Goal: Task Accomplishment & Management: Manage account settings

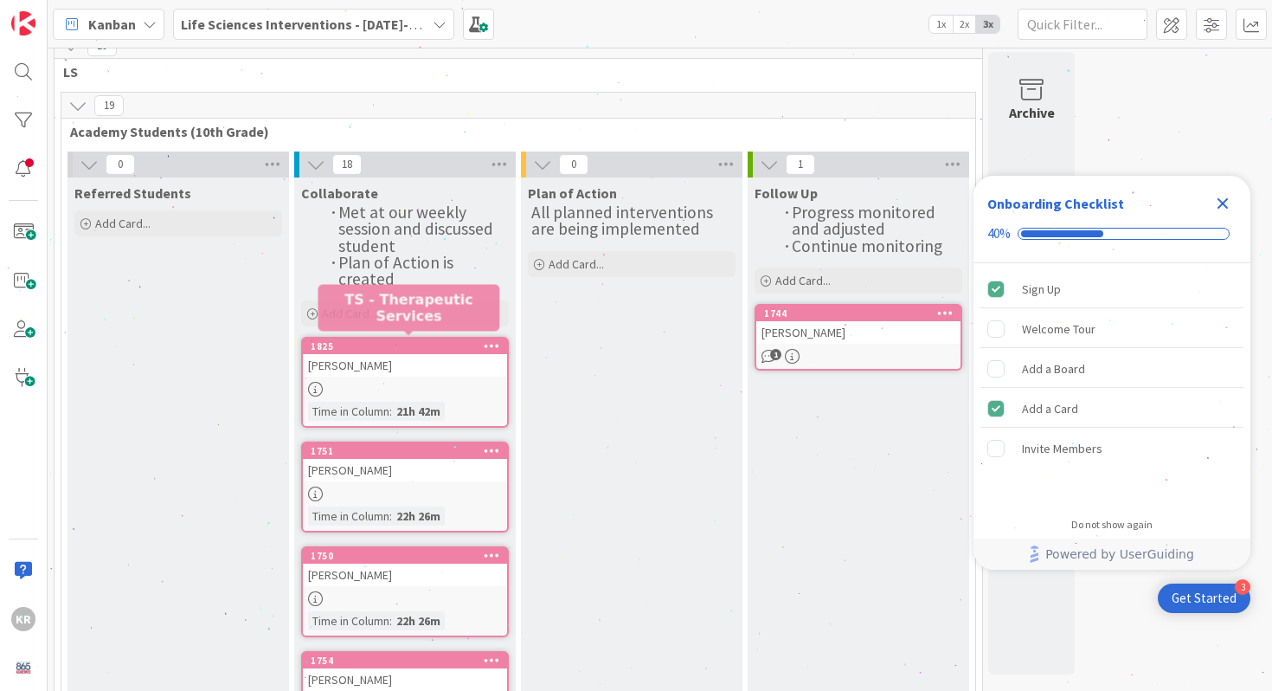
click at [401, 340] on div "1825" at bounding box center [409, 346] width 196 height 12
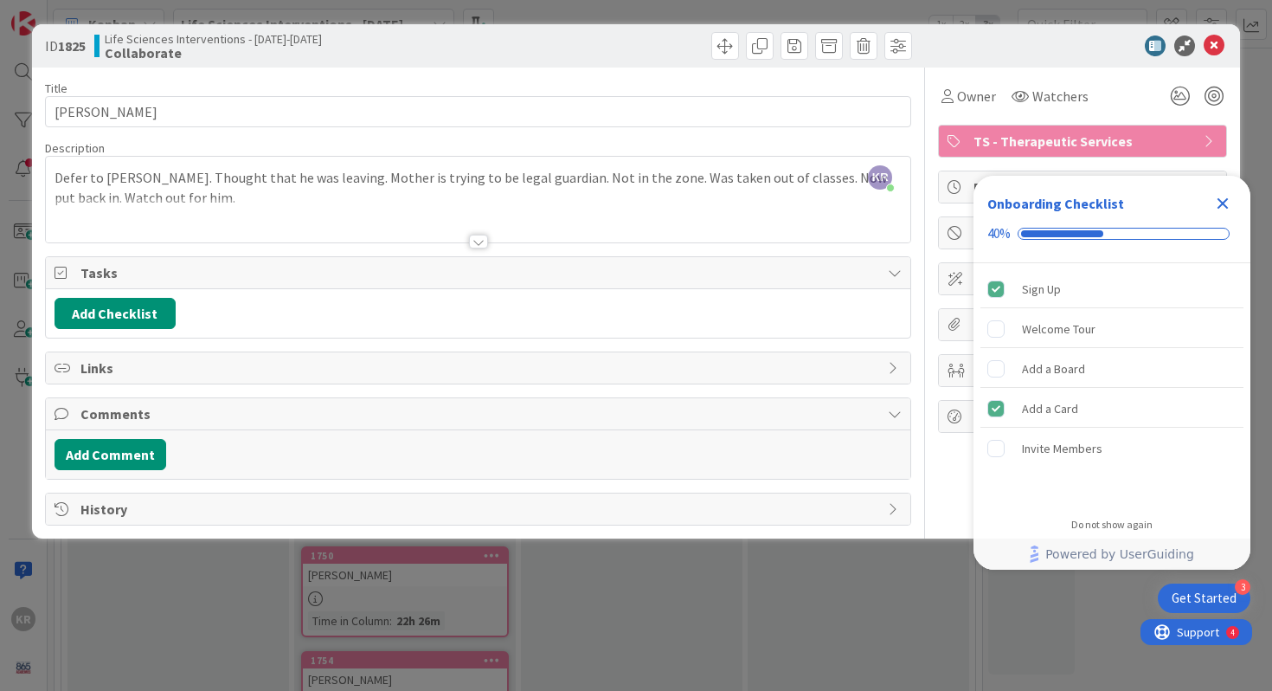
click at [208, 665] on div "ID 1825 Life Sciences Interventions - 2025-2026 Collaborate Title 13 / 128 Maso…" at bounding box center [636, 345] width 1272 height 691
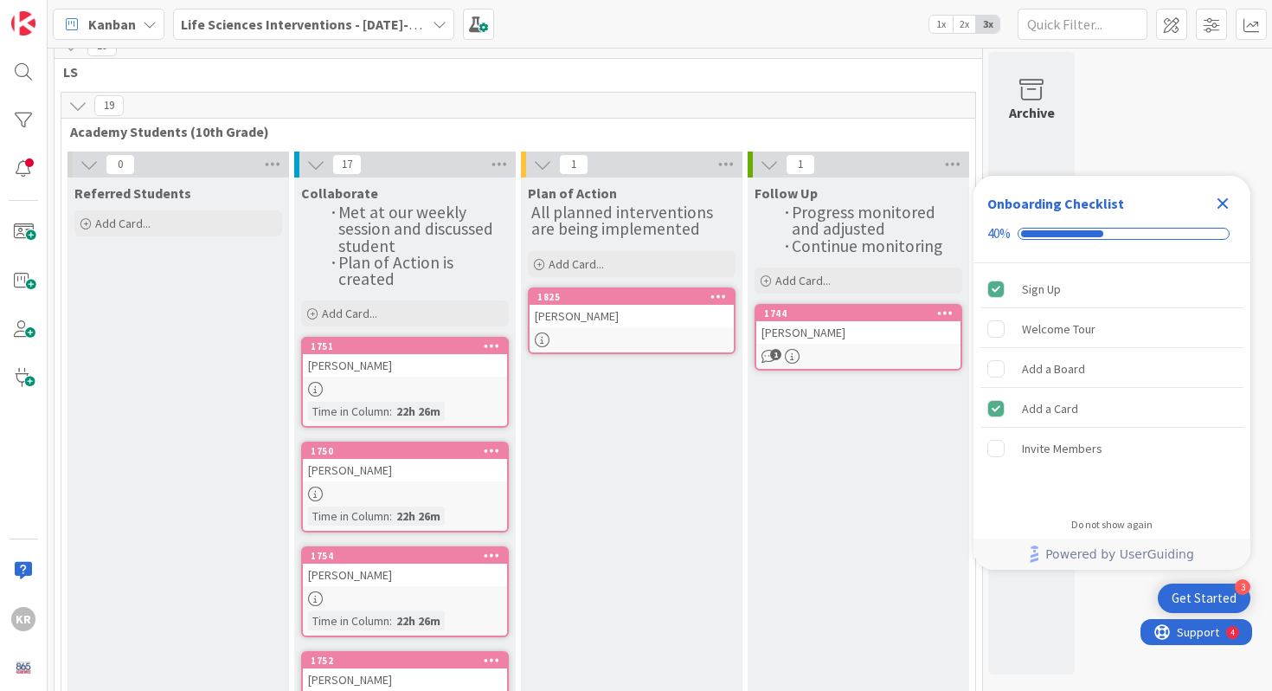
click at [393, 371] on div "DARIAN NEAL" at bounding box center [405, 365] width 204 height 23
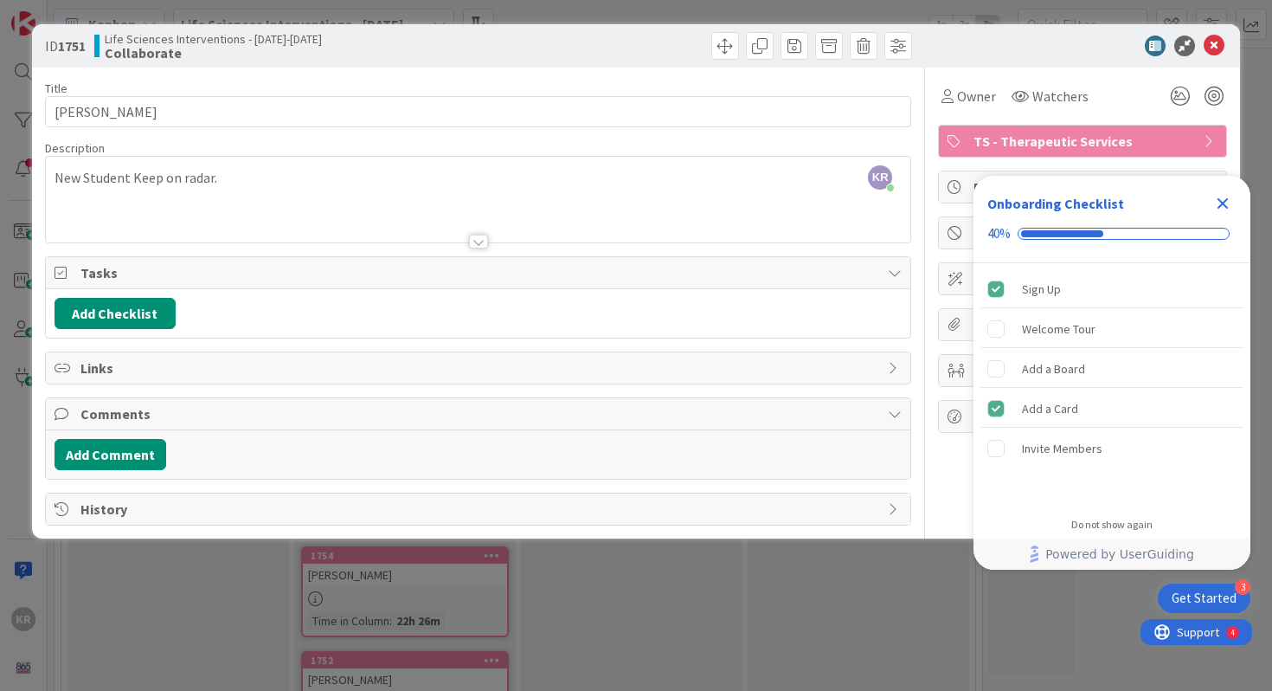
click at [1232, 49] on div "ID 1751 Life Sciences Interventions - 2025-2026 Collaborate" at bounding box center [636, 45] width 1209 height 43
click at [1208, 49] on icon at bounding box center [1214, 45] width 21 height 21
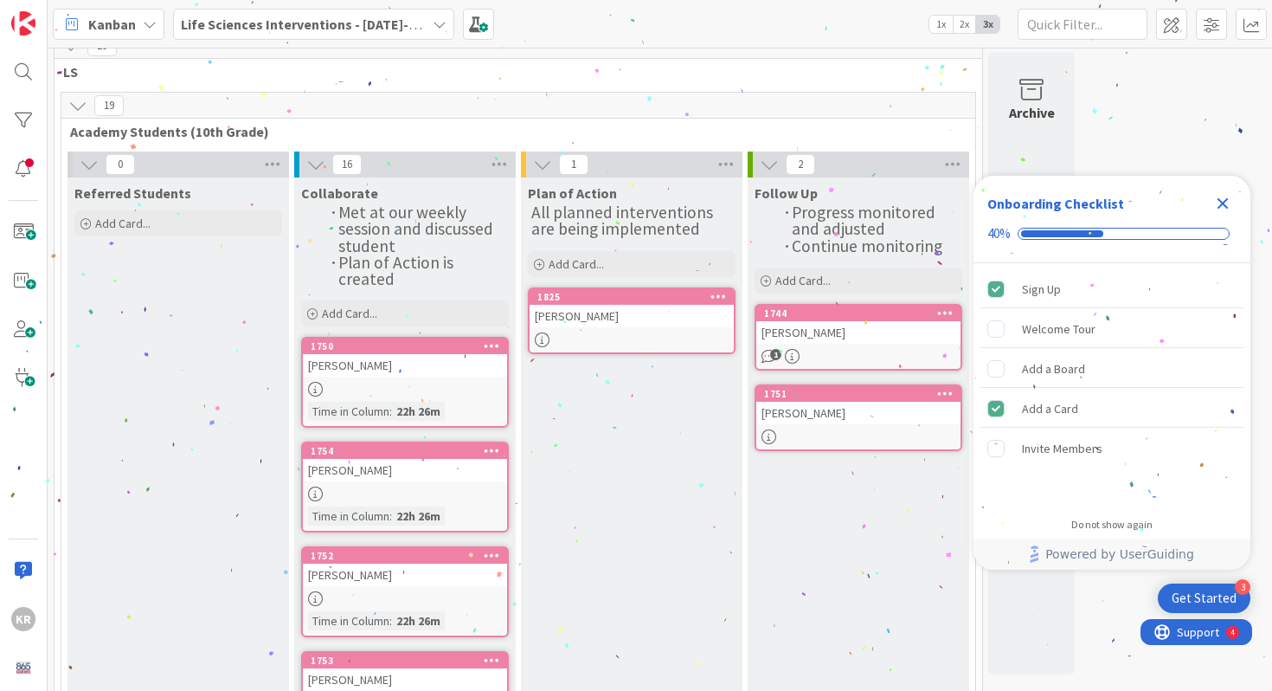
click at [380, 372] on link "1750 ALIVIA BURDETTE Time in Column : 22h 26m" at bounding box center [405, 382] width 208 height 91
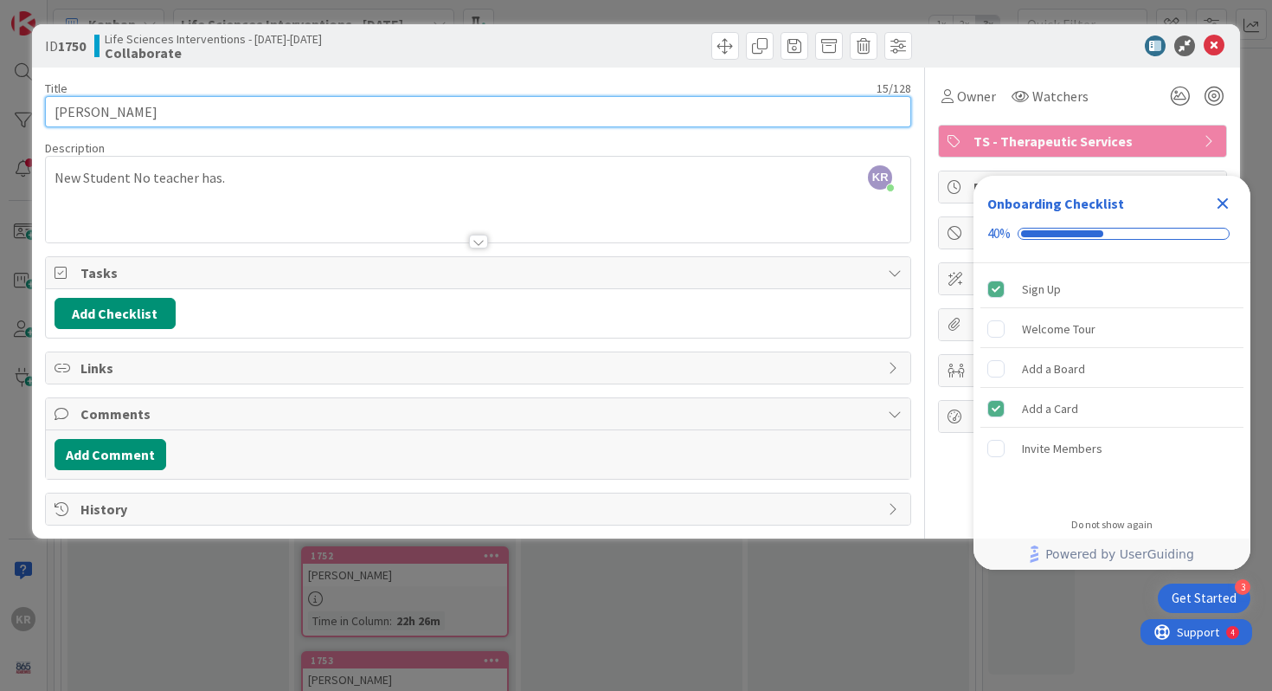
click at [145, 107] on input "ALIVIA BURDETTE" at bounding box center [478, 111] width 867 height 31
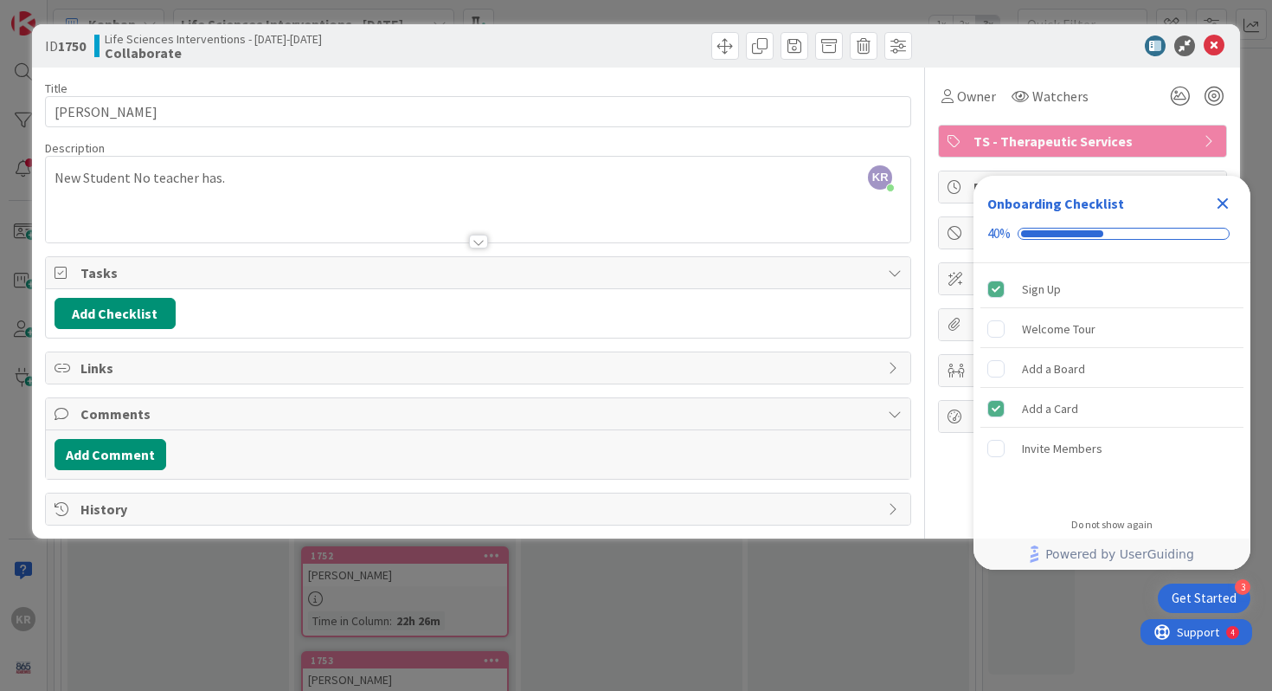
click at [412, 196] on div "New Student No teacher has." at bounding box center [479, 203] width 866 height 78
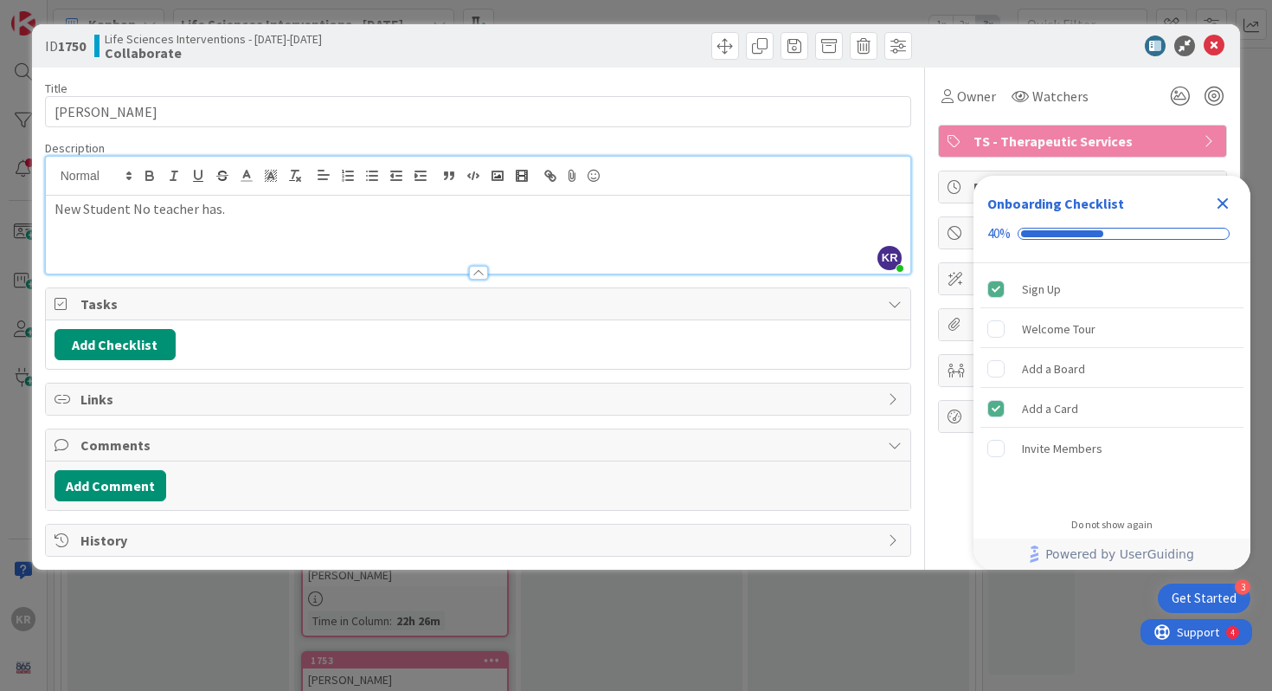
click at [370, 197] on div "New Student No teacher has." at bounding box center [479, 235] width 866 height 78
click at [290, 206] on p "New Student No teacher has." at bounding box center [479, 209] width 848 height 20
click at [213, 641] on div "ID 1750 Life Sciences Interventions - 2025-2026 Collaborate Title 15 / 128 ALIV…" at bounding box center [636, 345] width 1272 height 691
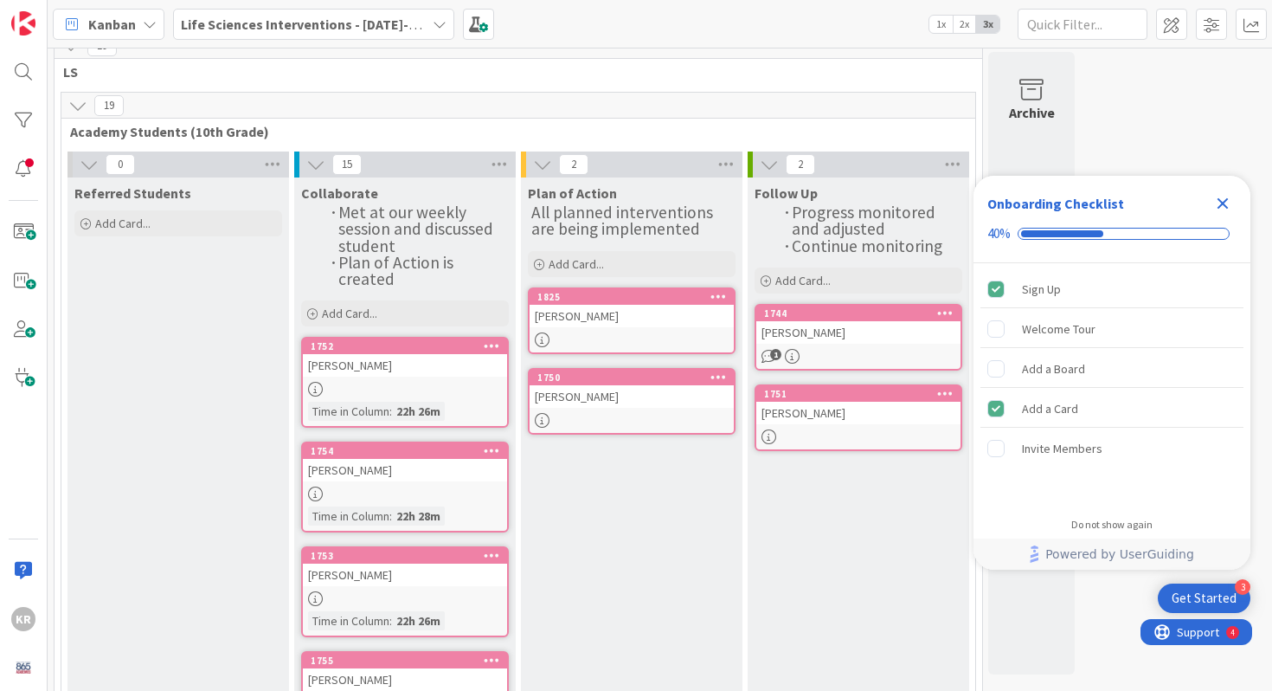
click at [396, 382] on div at bounding box center [405, 389] width 204 height 15
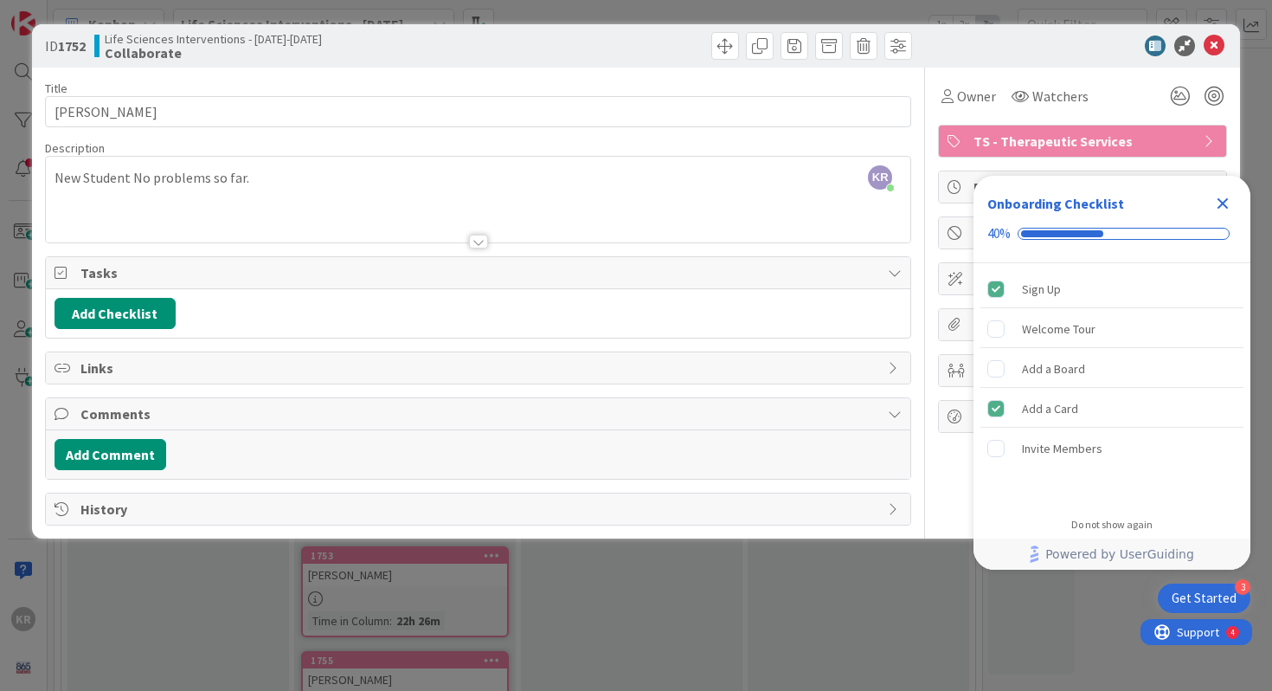
click at [1239, 197] on div "Onboarding Checklist 40%" at bounding box center [1112, 219] width 277 height 87
click at [1228, 197] on icon "Close Checklist" at bounding box center [1223, 203] width 21 height 21
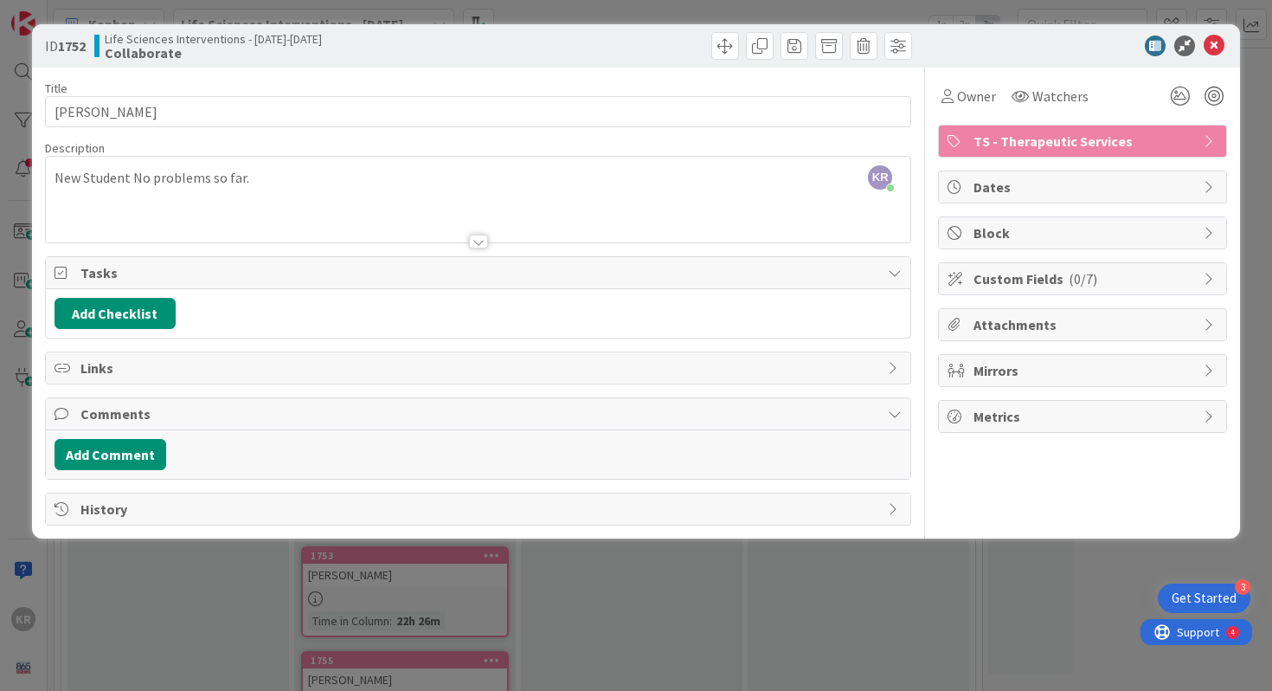
click at [840, 637] on div "ID 1752 Life Sciences Interventions - 2025-2026 Collaborate Title 22 / 128 ZAYL…" at bounding box center [636, 345] width 1272 height 691
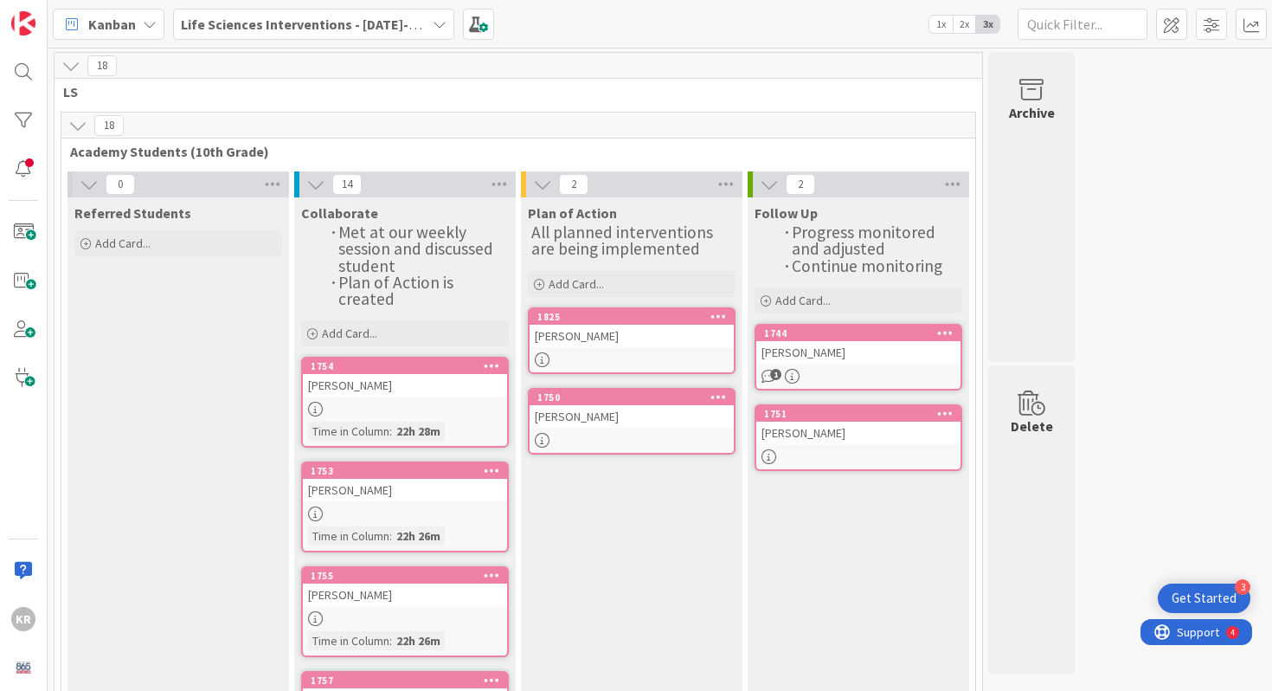
click at [435, 402] on div at bounding box center [405, 409] width 204 height 15
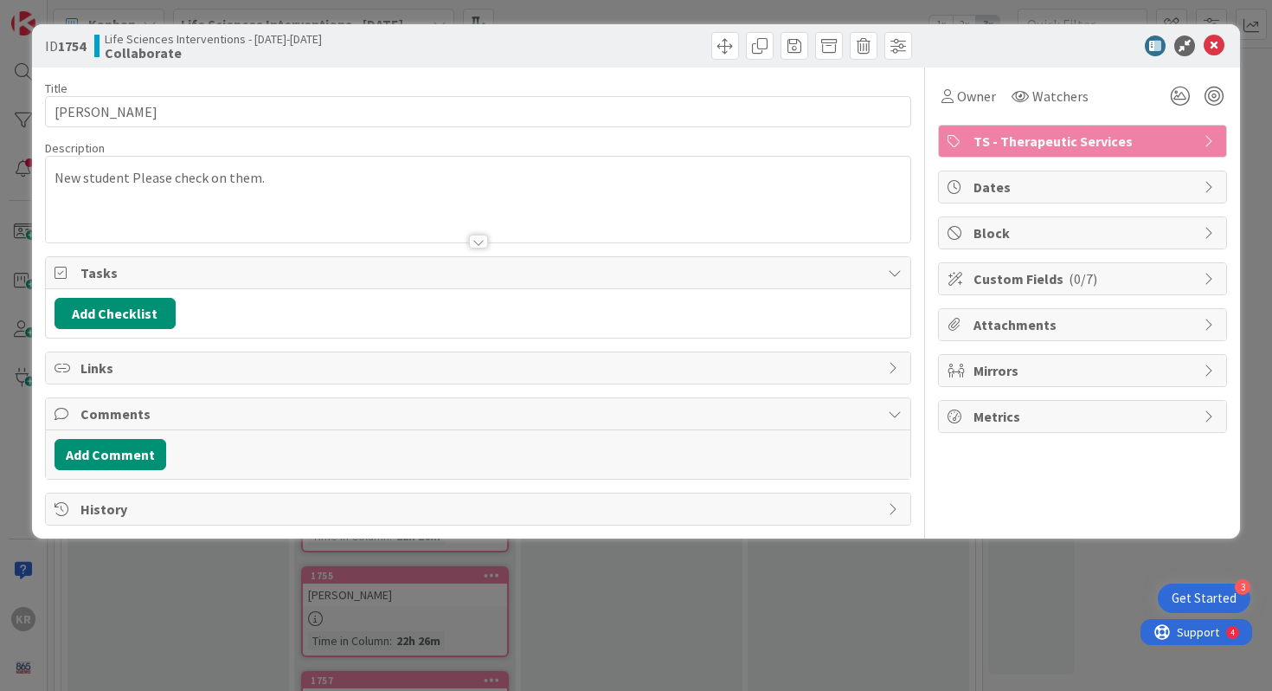
click at [191, 562] on div "ID 1754 Life Sciences Interventions - 2025-2026 Collaborate Title 13 / 128 JULI…" at bounding box center [636, 345] width 1272 height 691
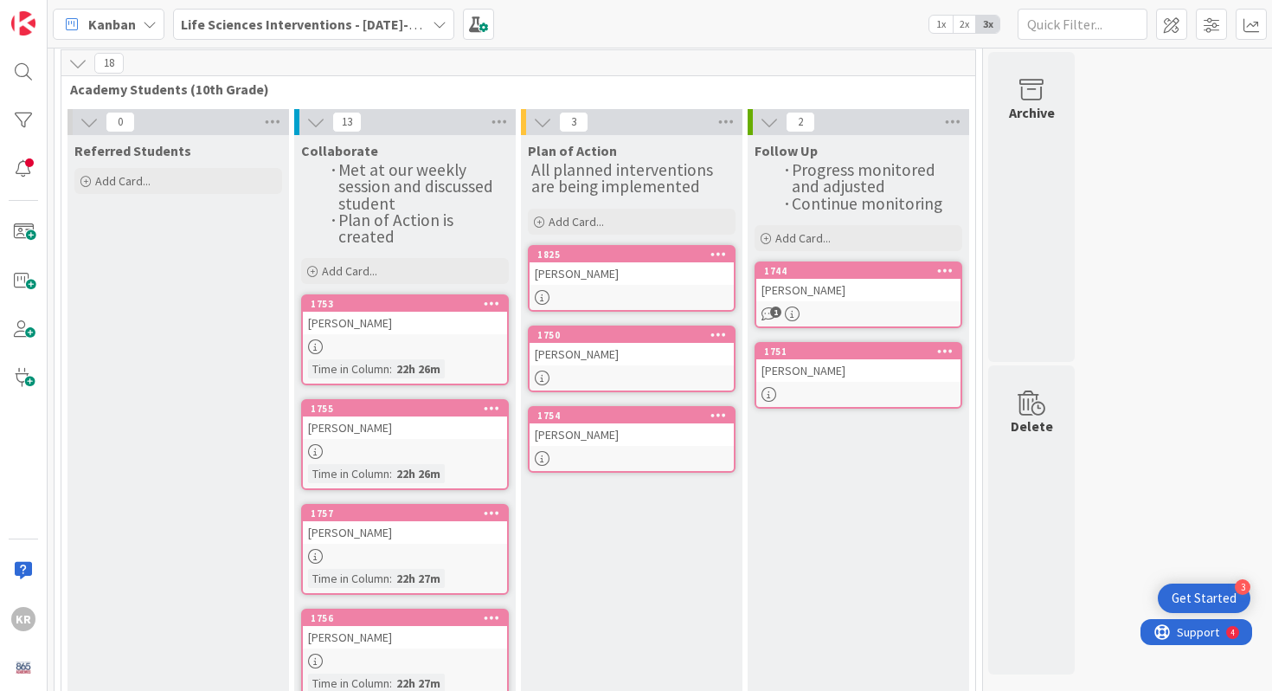
scroll to position [65, 0]
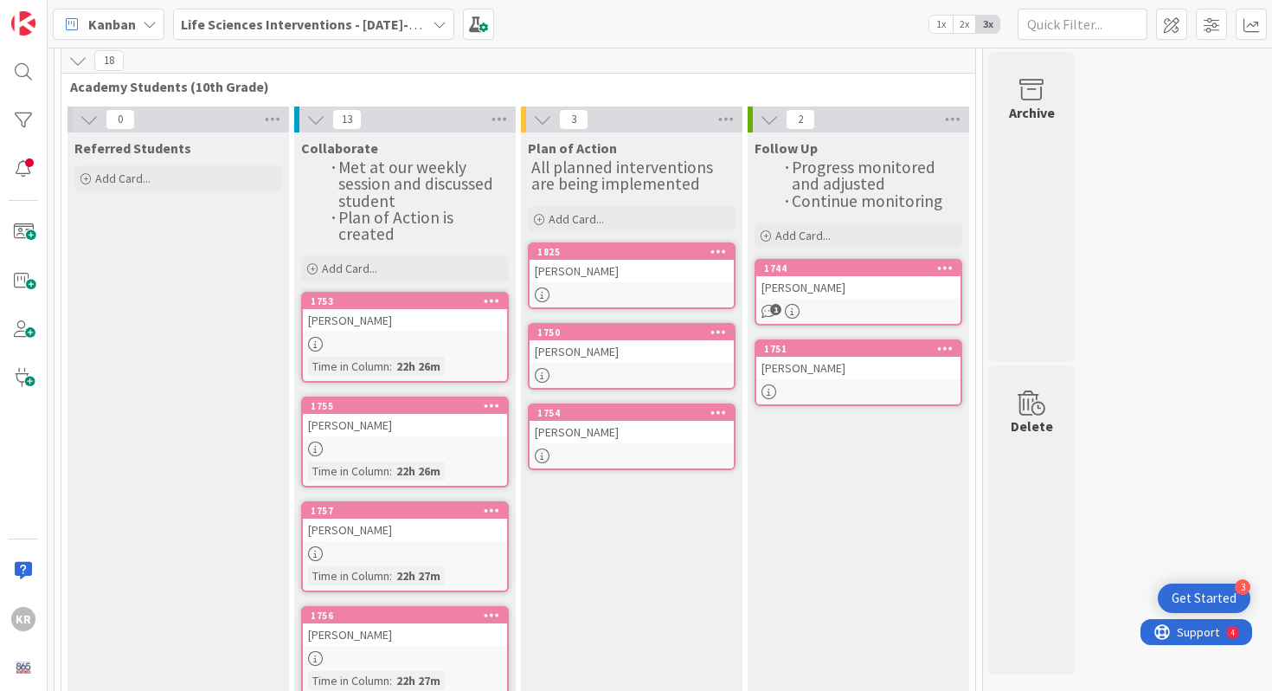
click at [429, 337] on div at bounding box center [405, 344] width 204 height 15
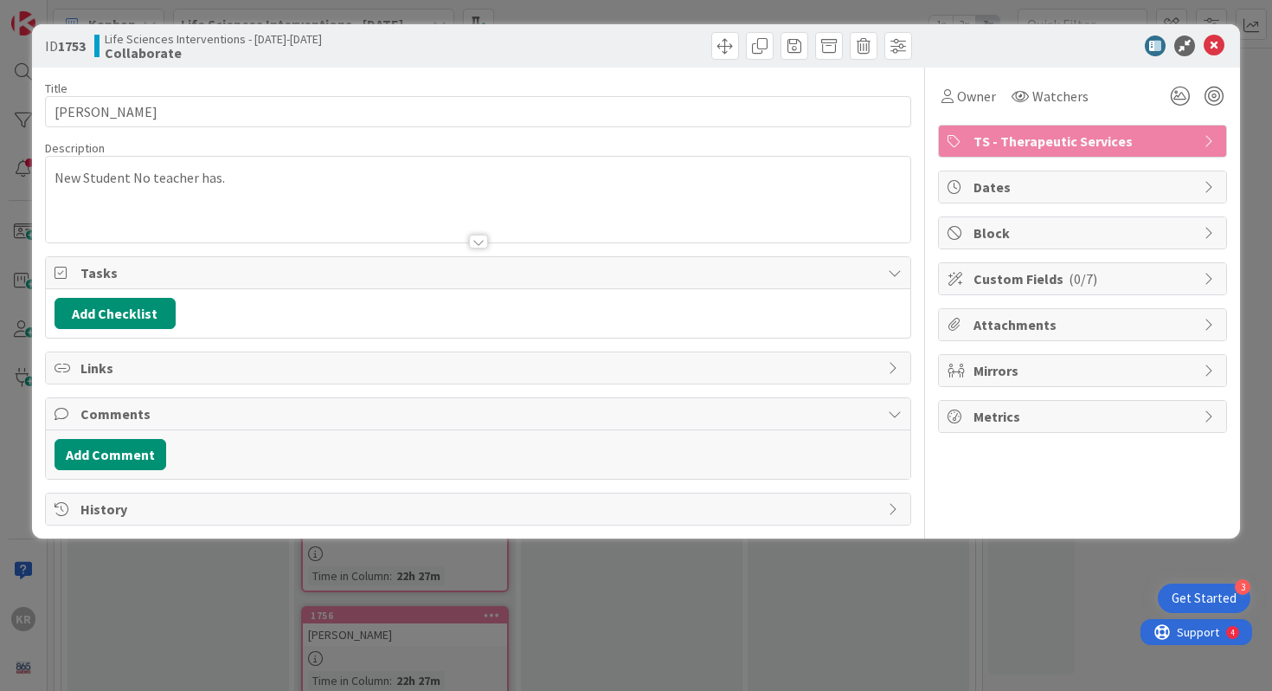
click at [172, 570] on div "ID 1753 Life Sciences Interventions - 2025-2026 Collaborate Title 11 / 128 Kyli…" at bounding box center [636, 345] width 1272 height 691
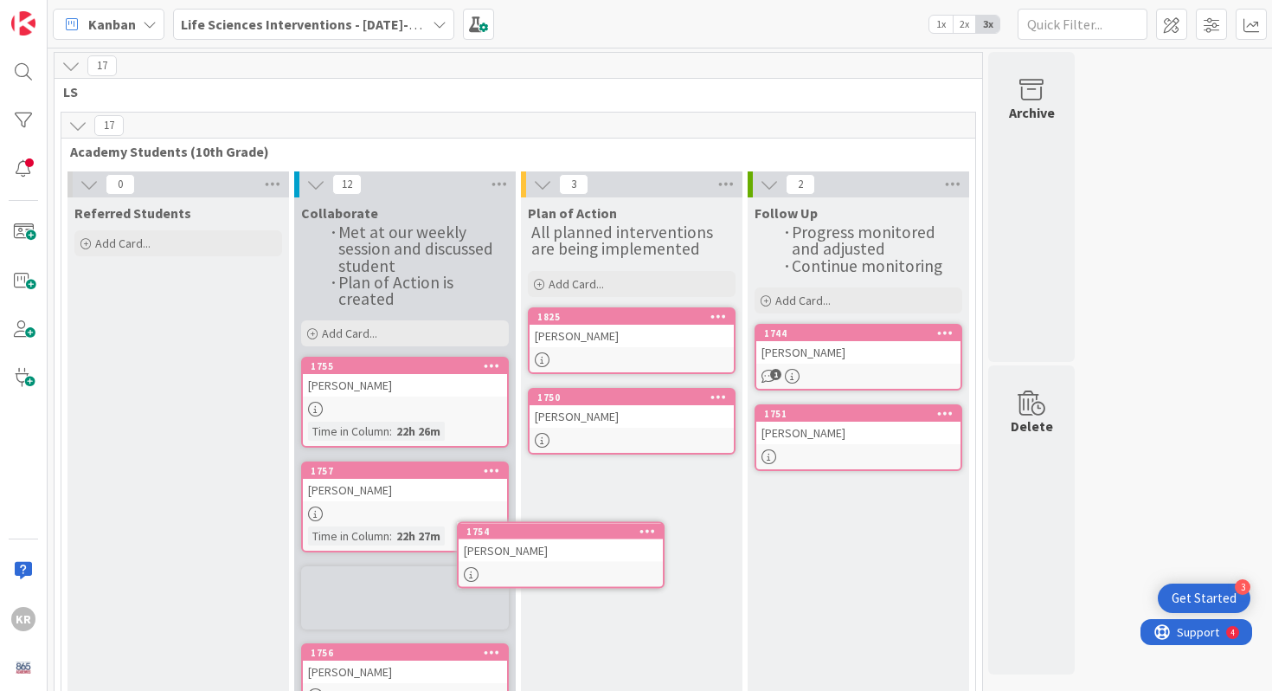
scroll to position [51, 0]
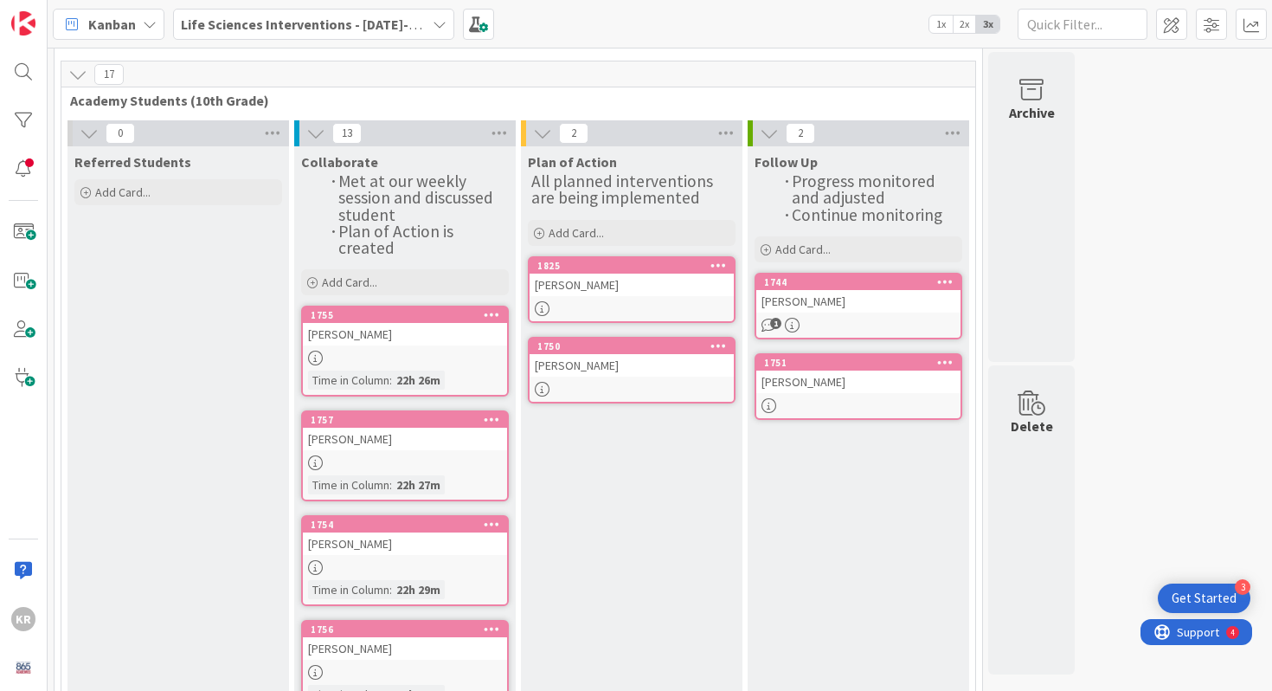
click at [436, 455] on div at bounding box center [405, 462] width 204 height 15
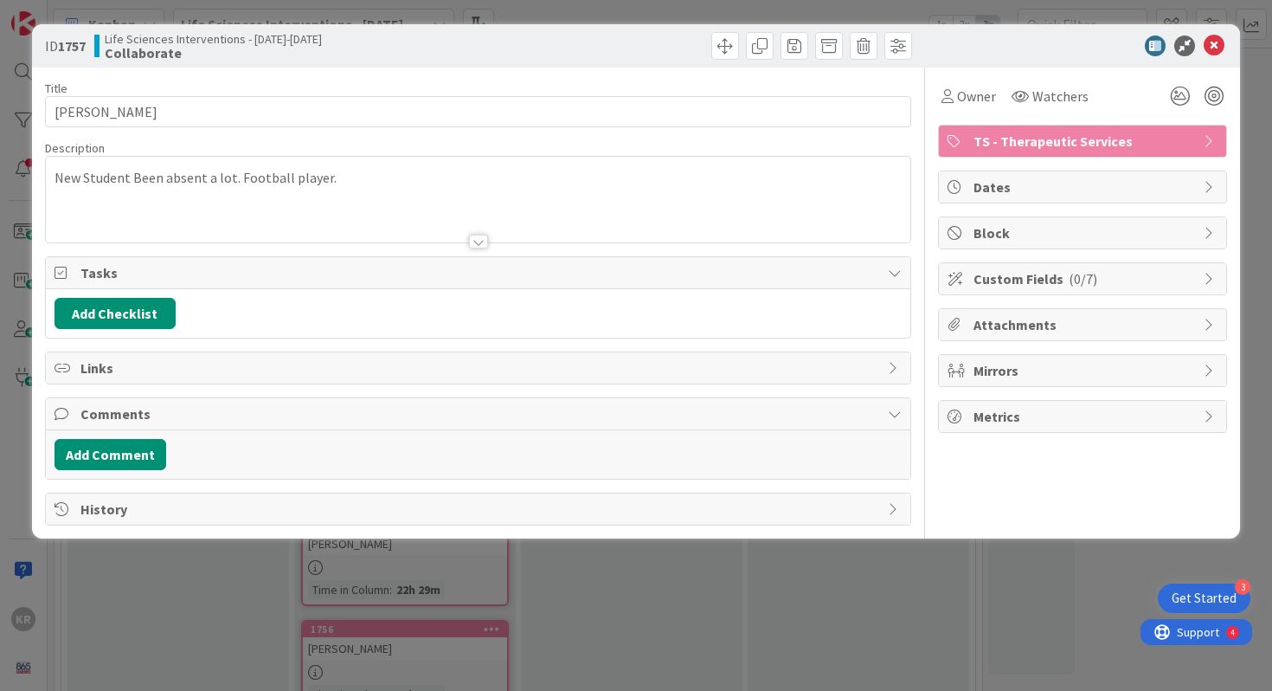
click at [209, 601] on div "ID 1757 Life Sciences Interventions - 2025-2026 Collaborate Title 9 / 128 EDDY …" at bounding box center [636, 345] width 1272 height 691
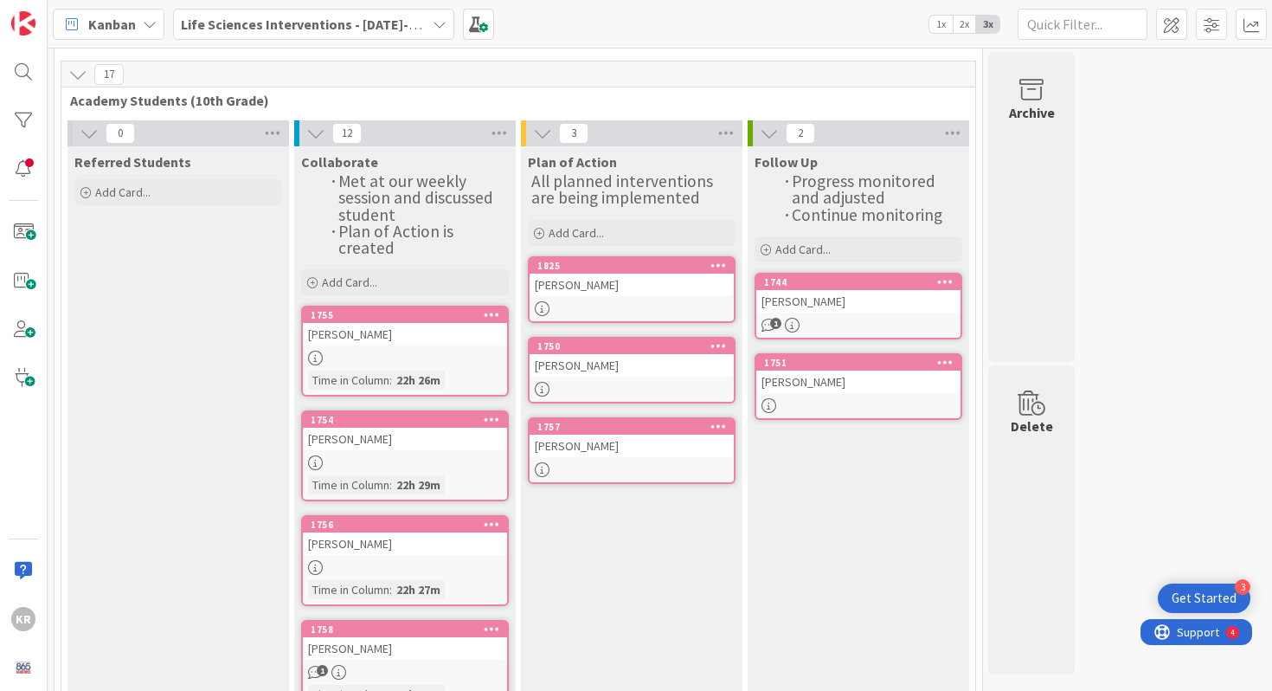
click at [635, 462] on div at bounding box center [632, 469] width 204 height 15
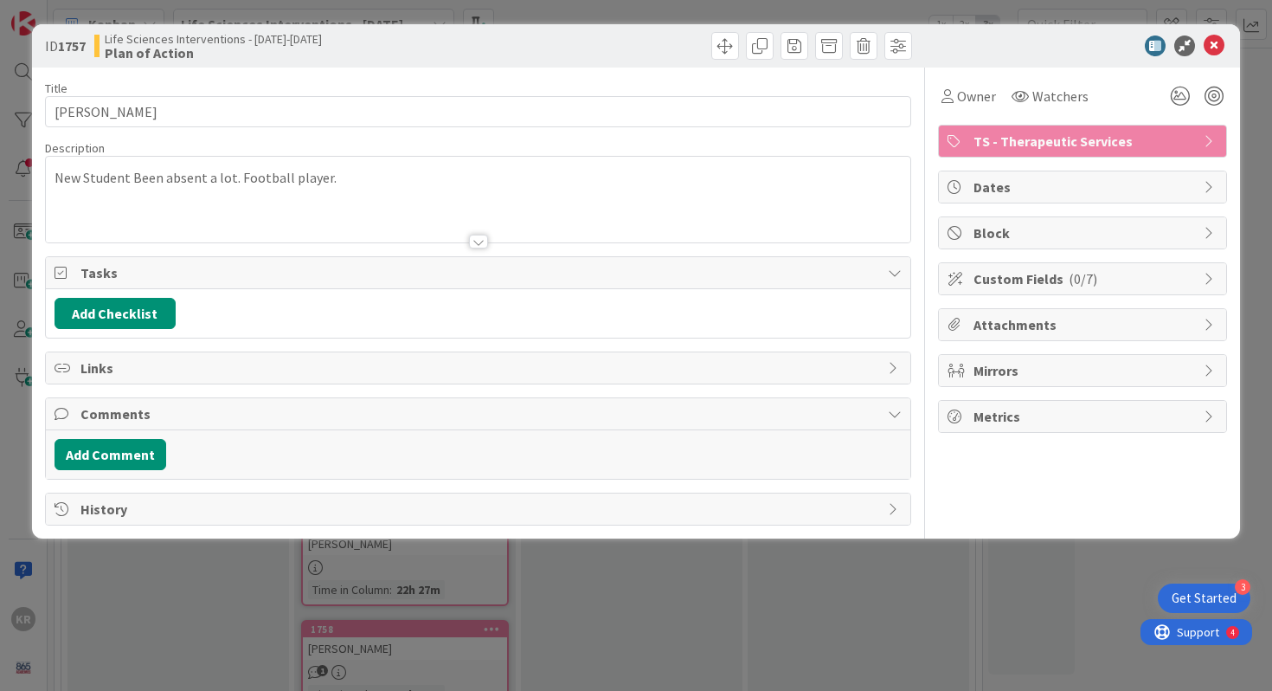
click at [361, 189] on div "New Student Been absent a lot. Football player." at bounding box center [479, 203] width 866 height 78
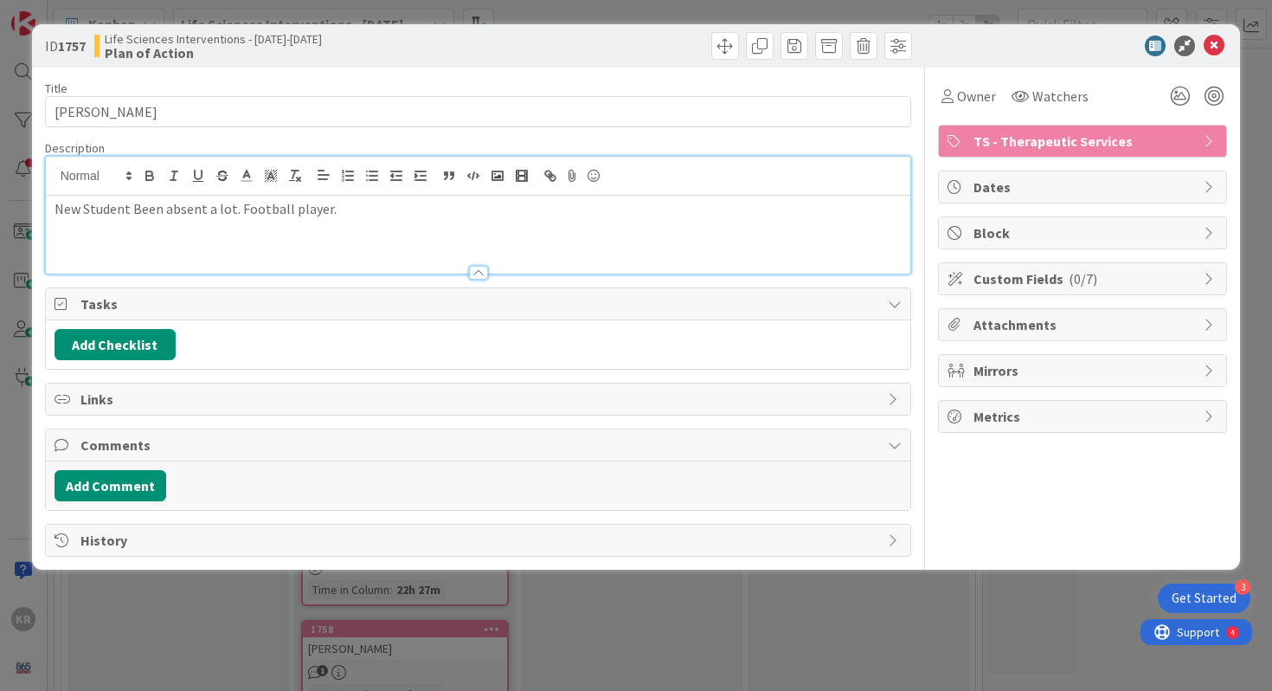
click at [350, 213] on p "New Student Been absent a lot. Football player." at bounding box center [479, 209] width 848 height 20
click at [272, 606] on div "ID 1757 Life Sciences Interventions - 2025-2026 Plan of Action Title 9 / 128 ED…" at bounding box center [636, 345] width 1272 height 691
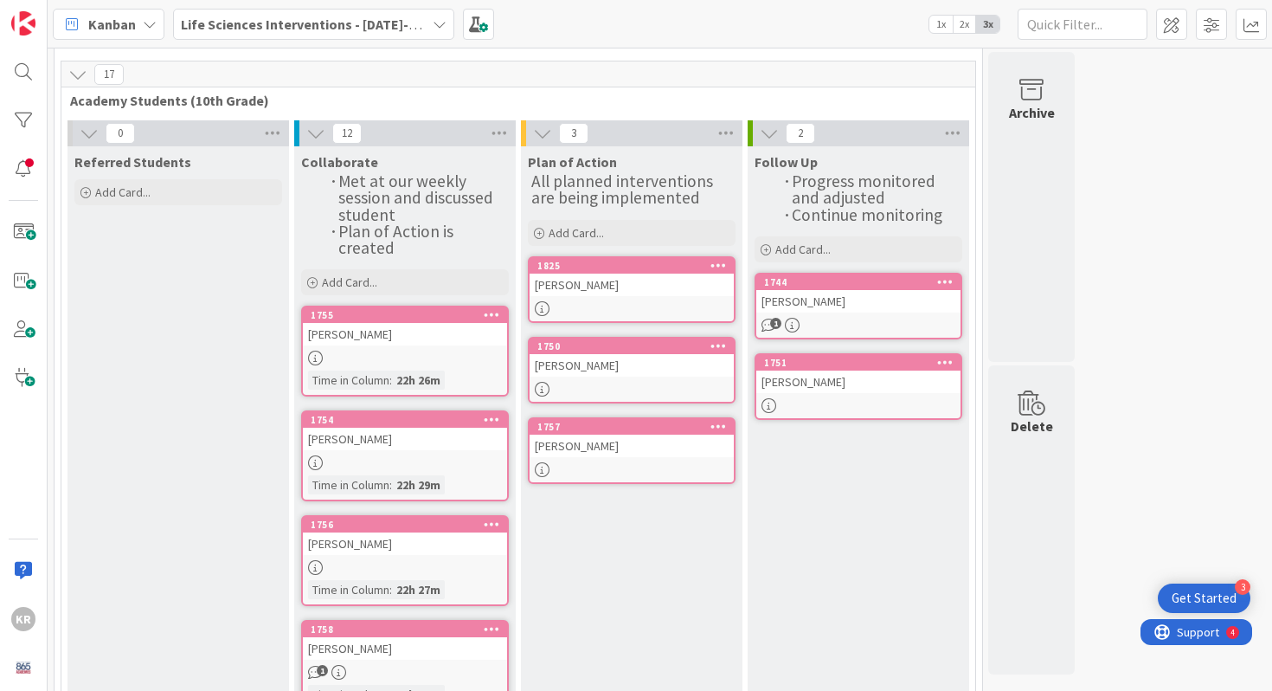
click at [461, 352] on div at bounding box center [405, 358] width 204 height 15
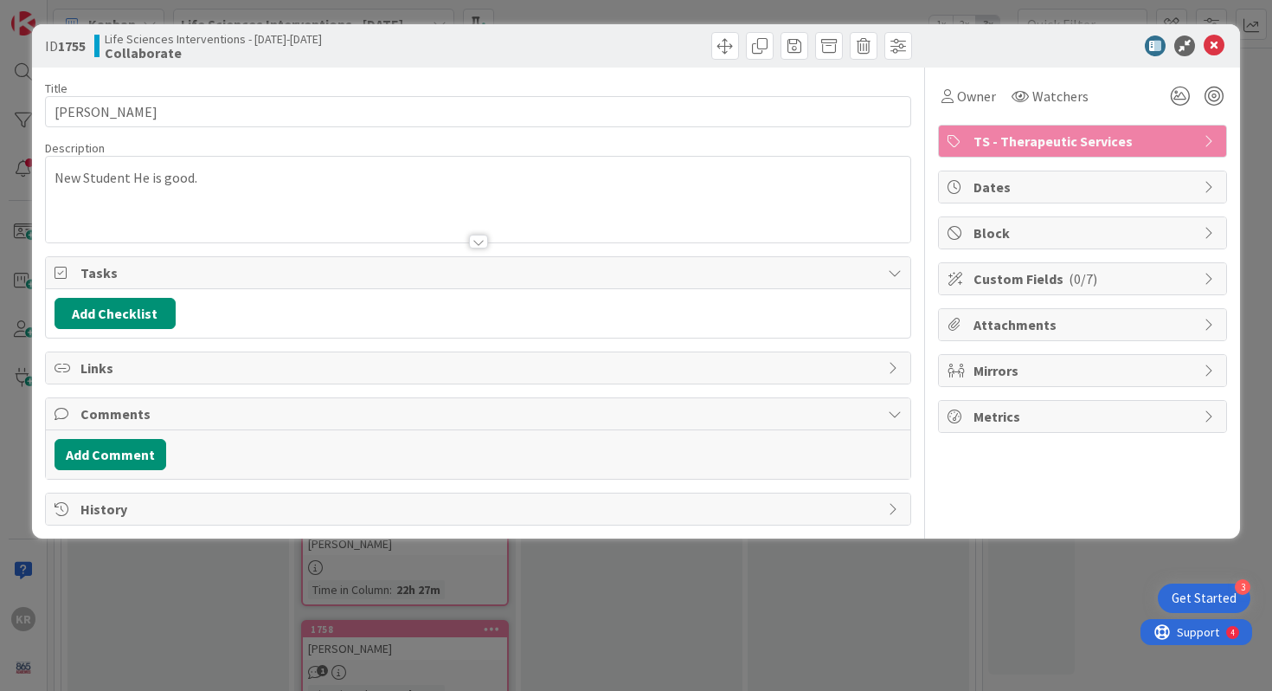
click at [197, 586] on div "ID 1755 Life Sciences Interventions - 2025-2026 Collaborate Title 12 / 128 GAVI…" at bounding box center [636, 345] width 1272 height 691
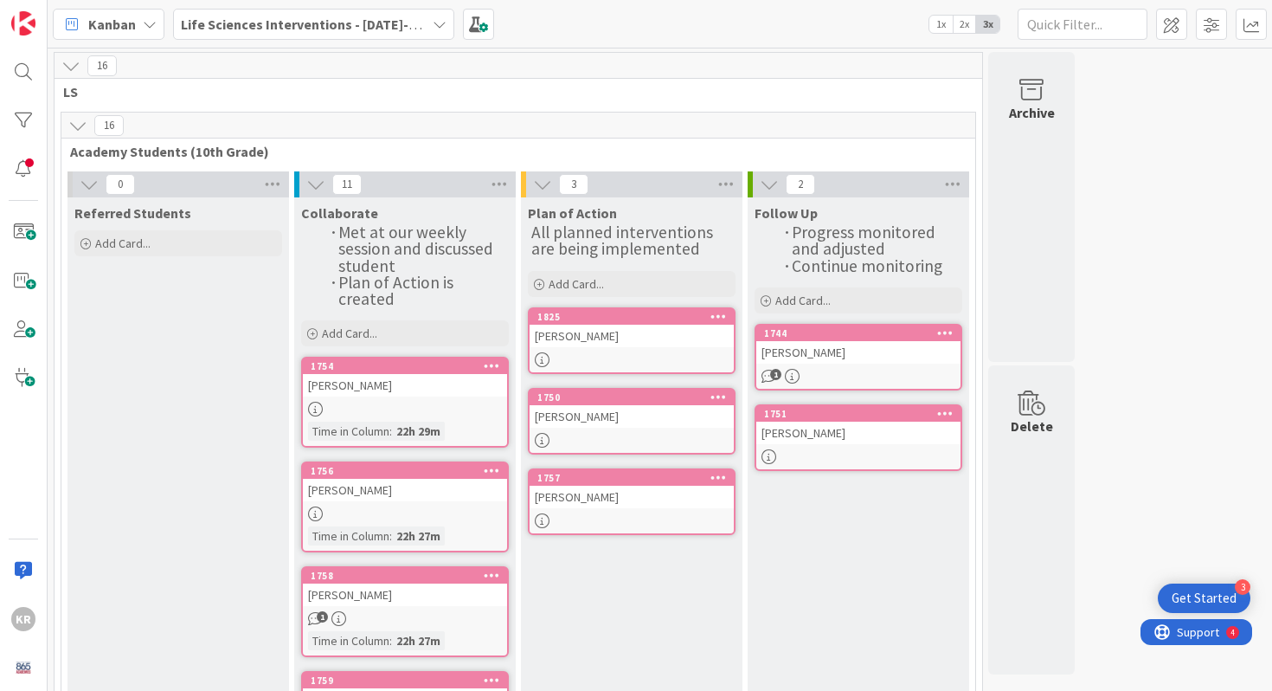
drag, startPoint x: 354, startPoint y: 332, endPoint x: 1025, endPoint y: 24, distance: 738.3
click at [425, 385] on div "JULIA PARRISH" at bounding box center [405, 385] width 204 height 23
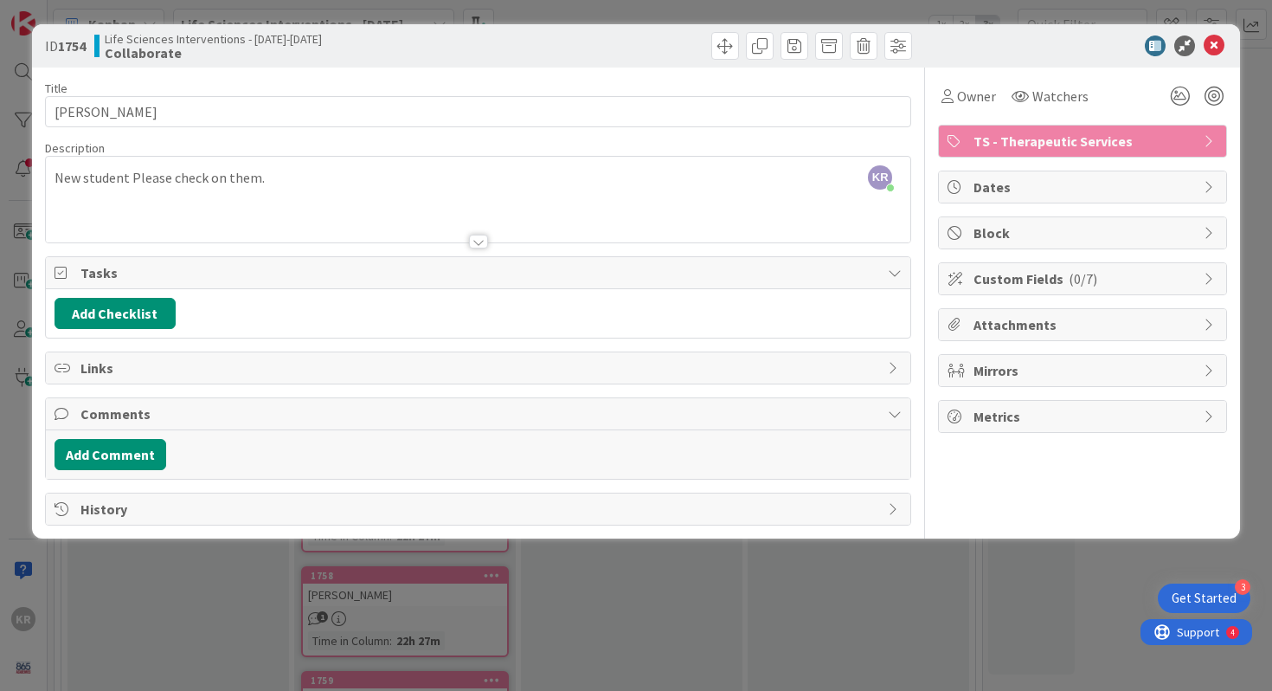
click at [230, 583] on div "ID 1754 Life Sciences Interventions - 2025-2026 Collaborate Title 13 / 128 JULI…" at bounding box center [636, 345] width 1272 height 691
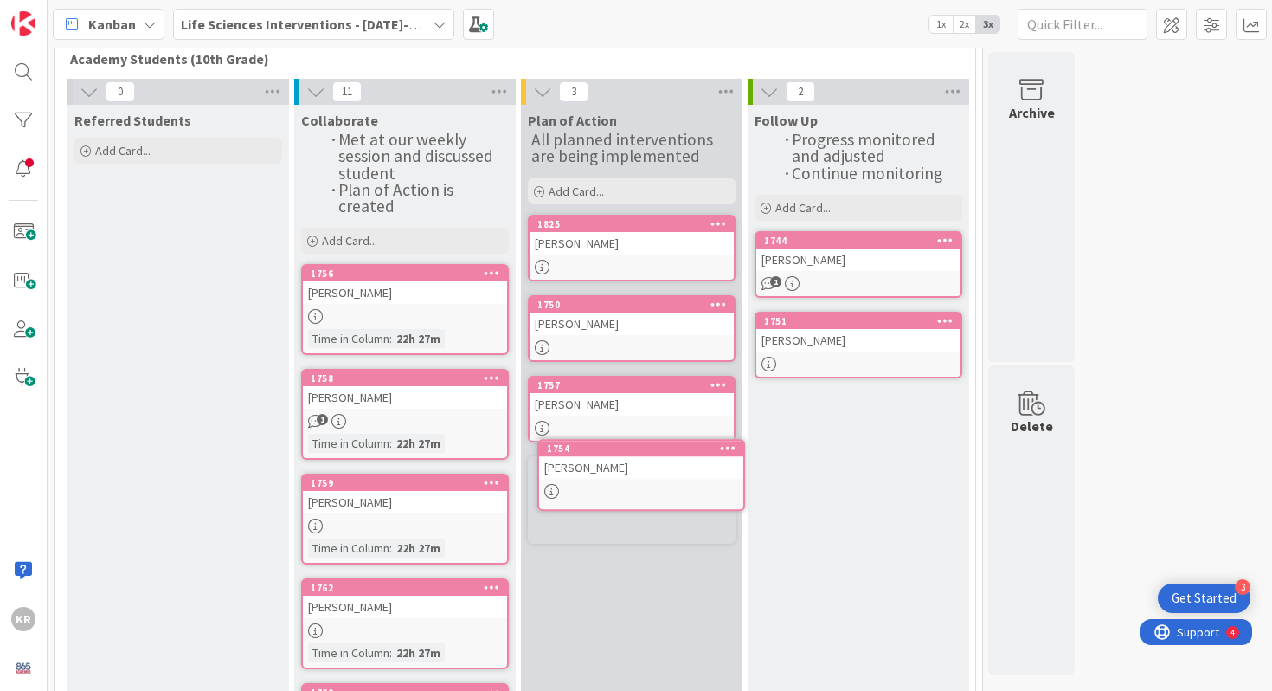
scroll to position [96, 0]
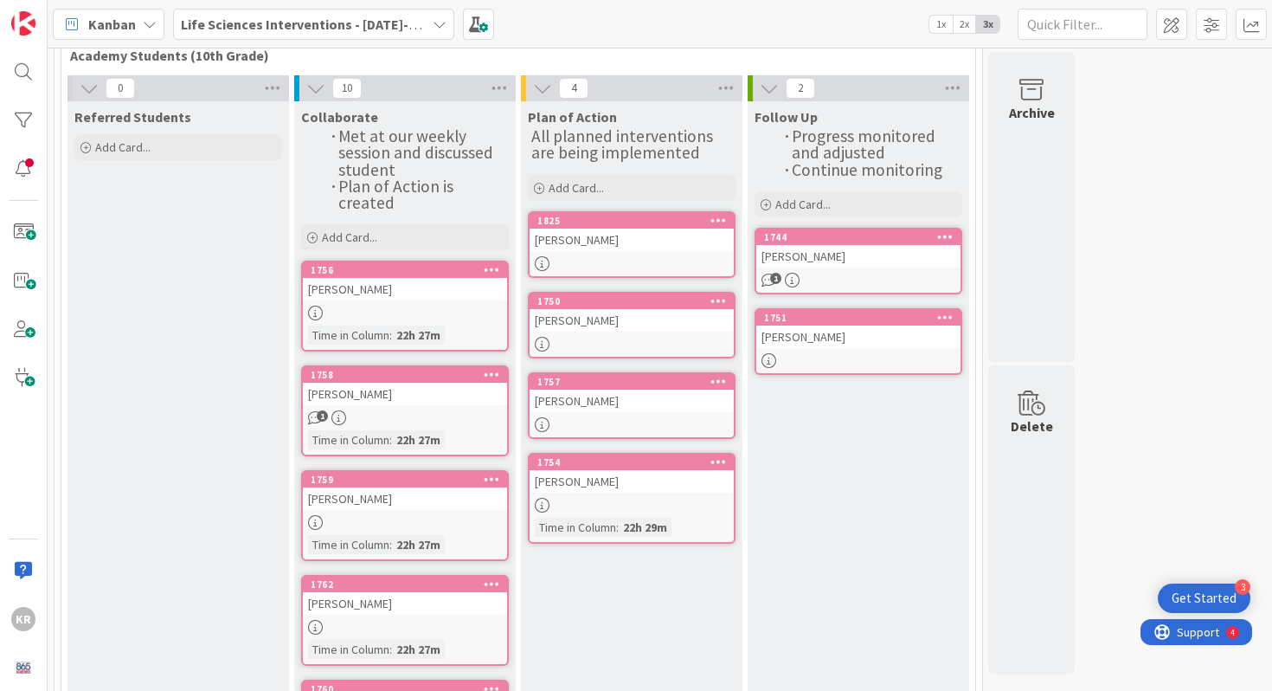
click at [396, 313] on div at bounding box center [405, 313] width 204 height 15
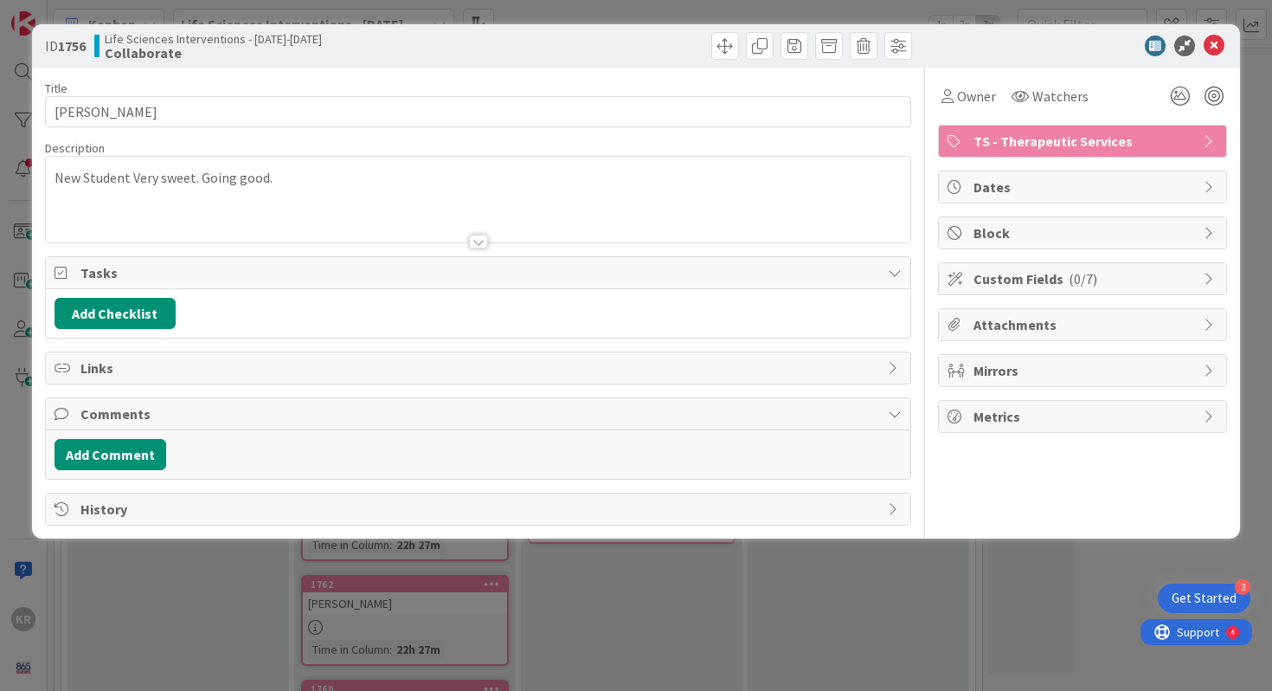
click at [210, 532] on div "ID 1756 Life Sciences Interventions - 2025-2026 Collaborate Title 17 / 128 BREA…" at bounding box center [636, 281] width 1209 height 514
click at [1211, 48] on icon at bounding box center [1214, 45] width 21 height 21
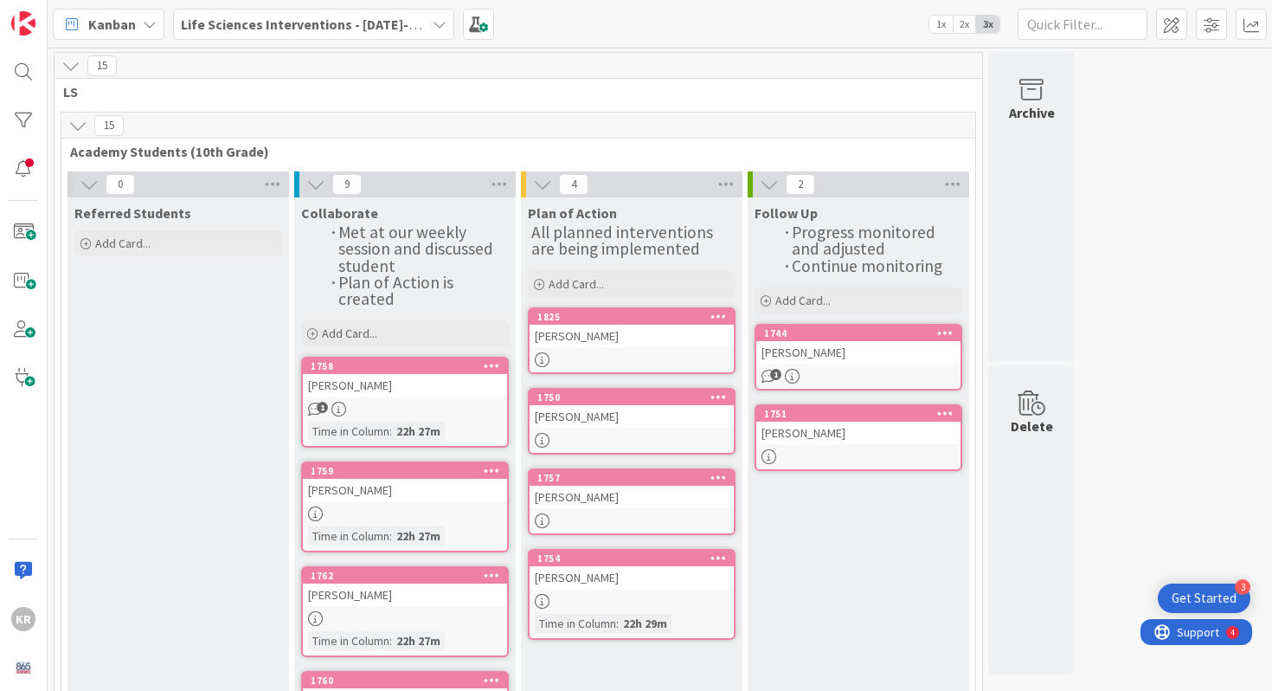
click at [442, 487] on div "HALEY VANWINKLE HENSLEY" at bounding box center [405, 490] width 204 height 23
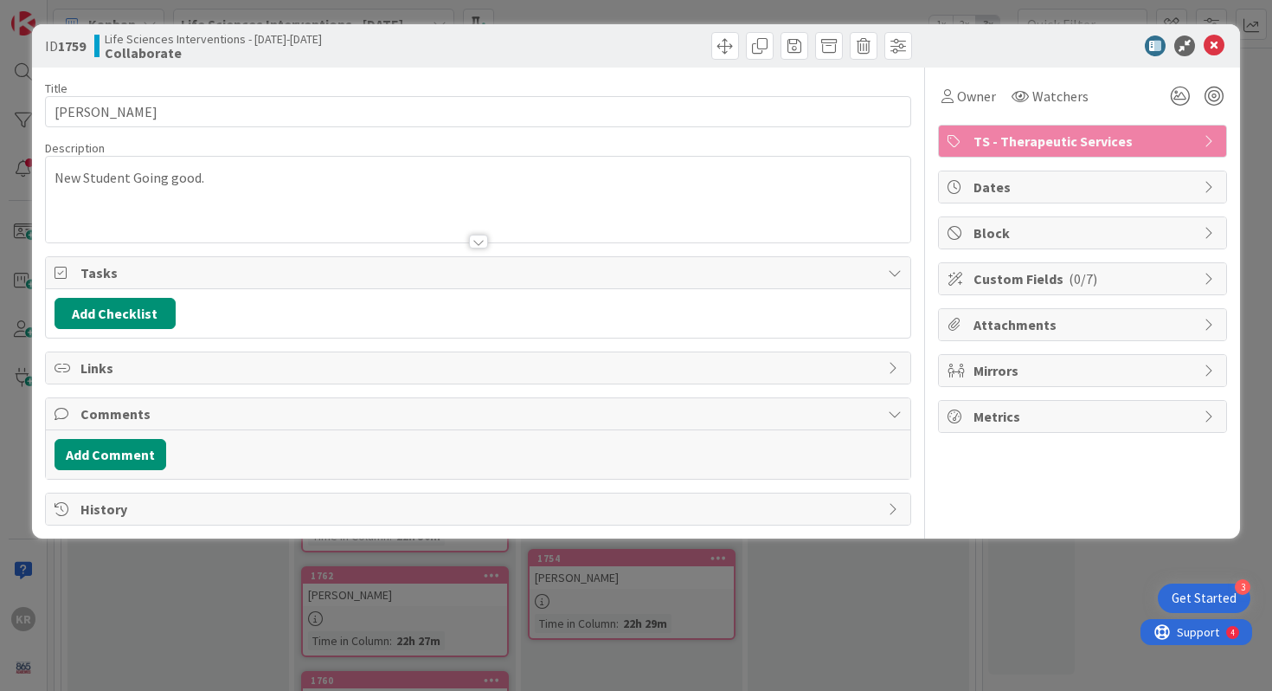
click at [214, 607] on div "ID 1759 Life Sciences Interventions - 2025-2026 Collaborate Title 23 / 128 HALE…" at bounding box center [636, 345] width 1272 height 691
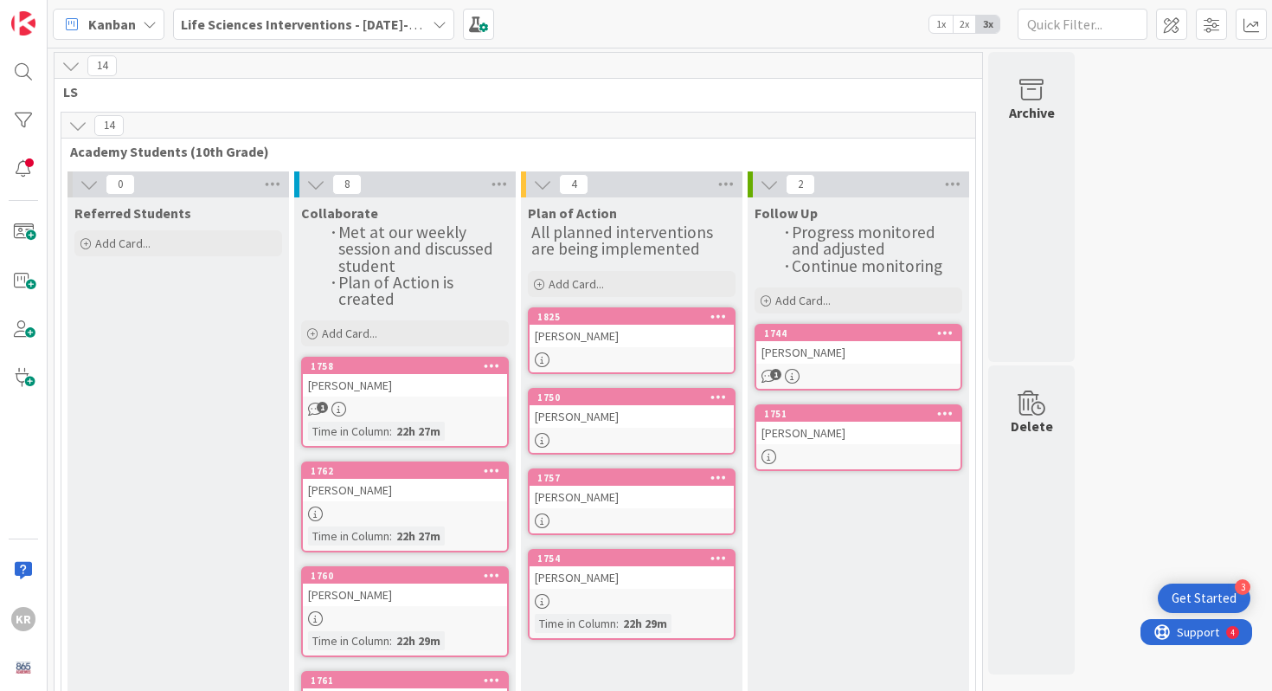
click at [420, 409] on div "1" at bounding box center [405, 409] width 204 height 15
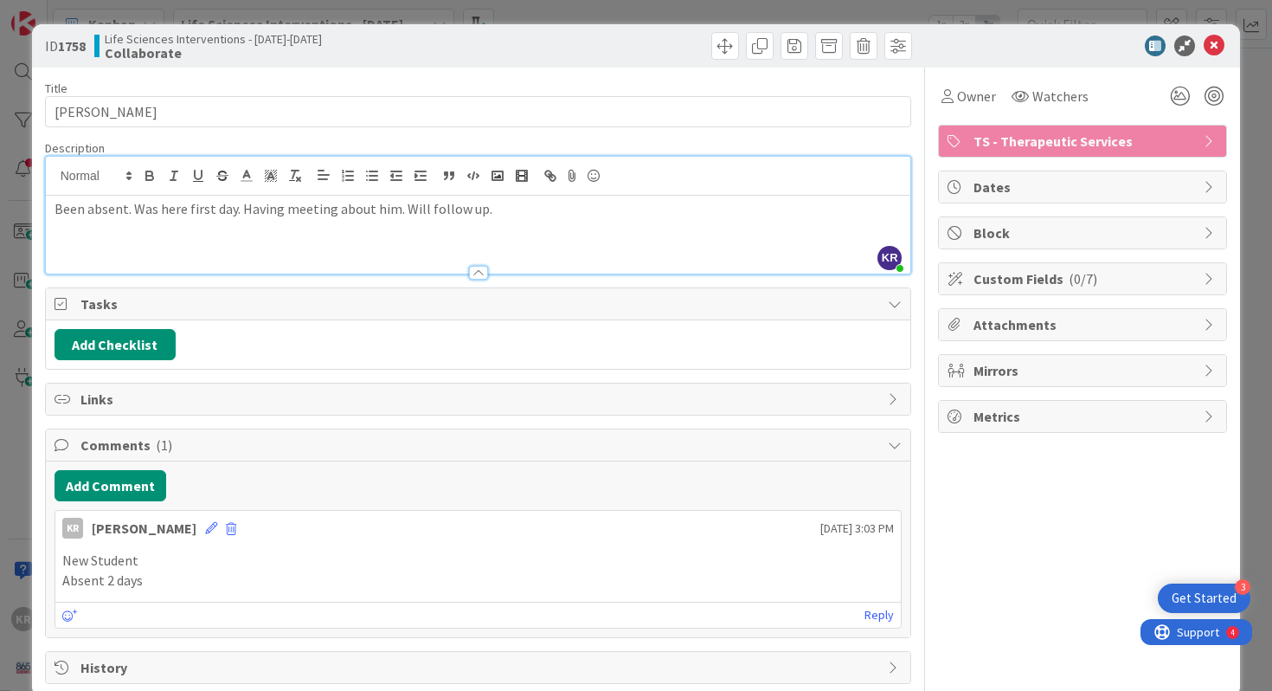
click at [389, 177] on div "KR Kailey Ryan just joined Been absent. Was here first day. Having meeting abou…" at bounding box center [479, 215] width 866 height 117
click at [29, 459] on div "ID 1758 Life Sciences Interventions - 2025-2026 Collaborate Title 16 / 128 AYDE…" at bounding box center [636, 345] width 1272 height 691
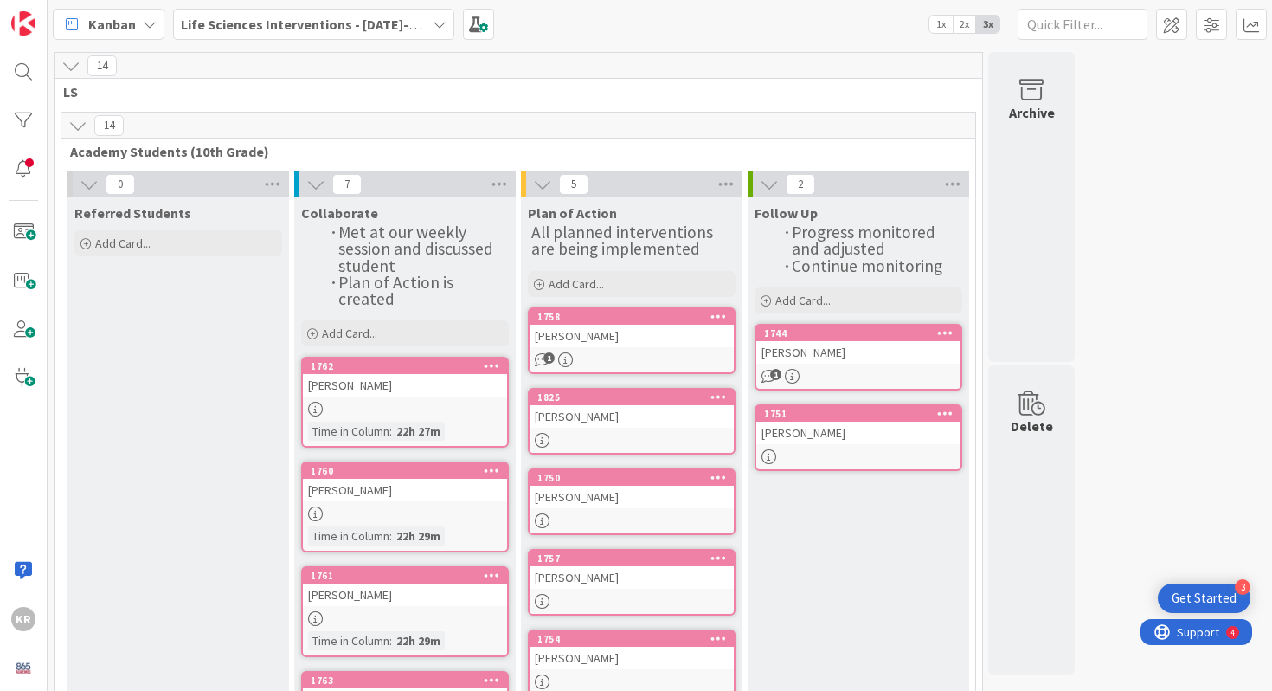
scroll to position [105, 0]
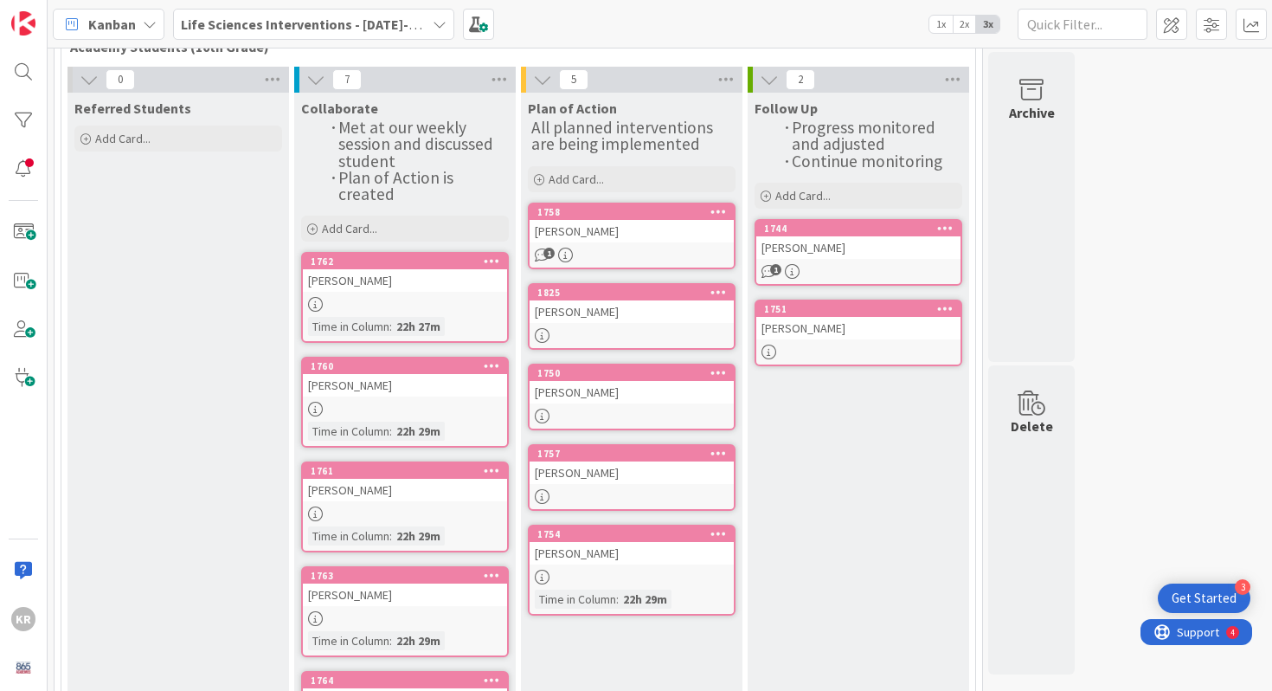
click at [371, 402] on div at bounding box center [405, 409] width 204 height 15
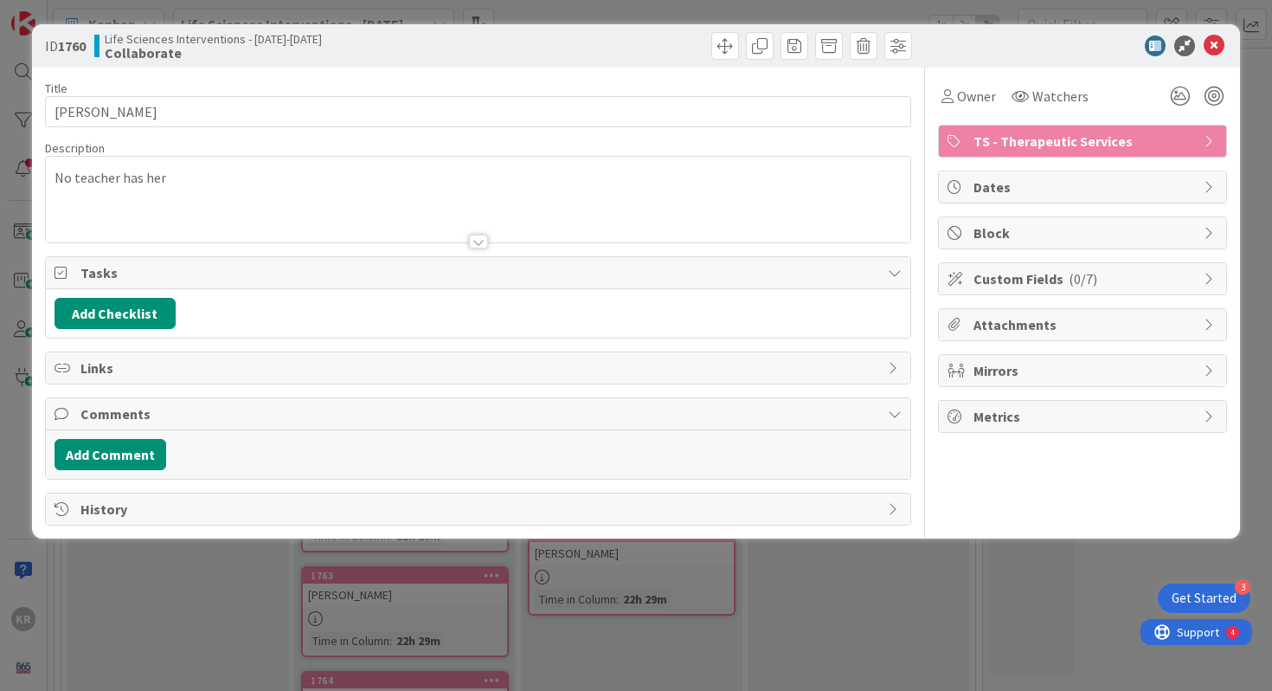
click at [203, 648] on div "ID 1760 Life Sciences Interventions - 2025-2026 Collaborate Title 14 / 128 JAYD…" at bounding box center [636, 345] width 1272 height 691
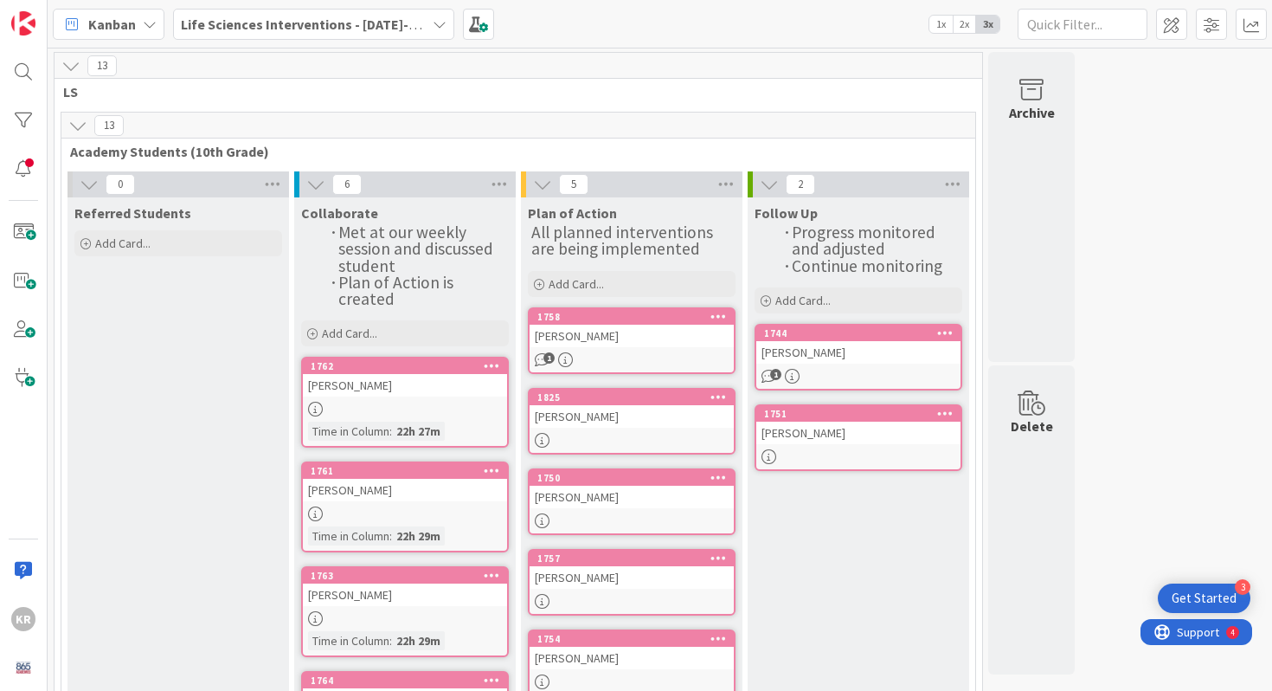
click at [429, 396] on link "1762 JAYDEN SIMMONS Time in Column : 22h 27m" at bounding box center [405, 402] width 208 height 91
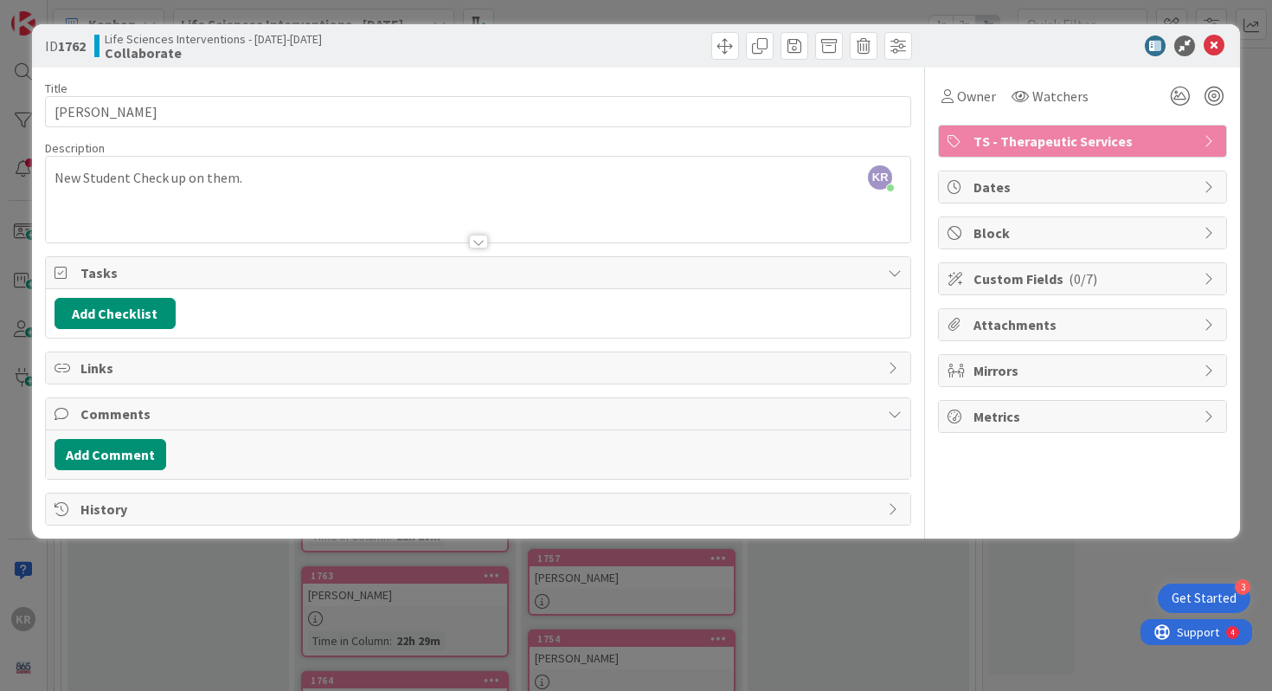
click at [176, 575] on div "ID 1762 Life Sciences Interventions - 2025-2026 Collaborate Title 14 / 128 JAYD…" at bounding box center [636, 345] width 1272 height 691
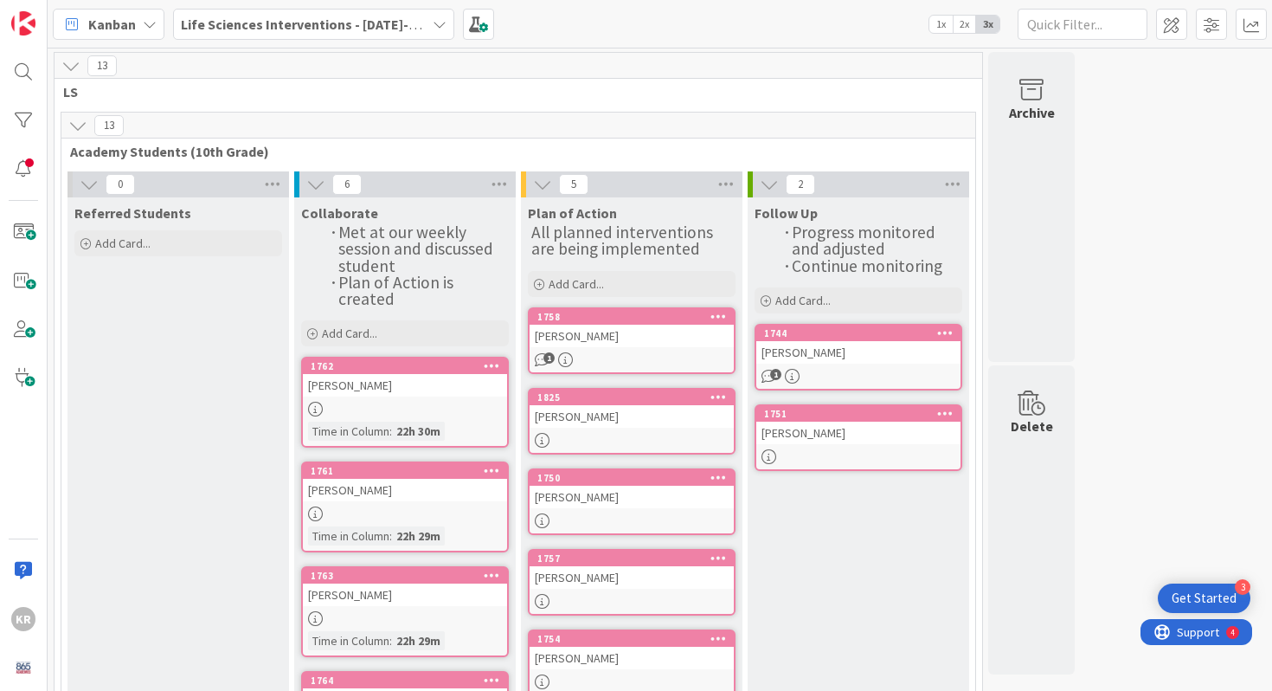
click at [425, 507] on div at bounding box center [405, 513] width 204 height 15
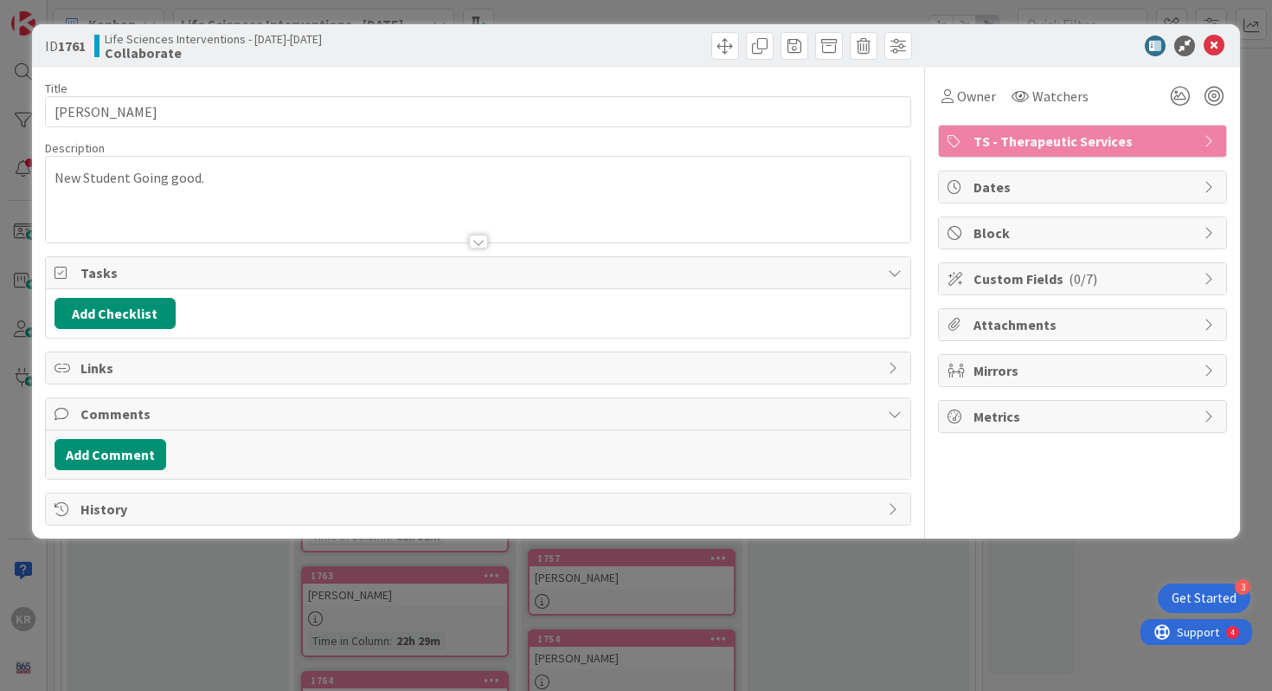
click at [180, 627] on div "ID 1761 Life Sciences Interventions - 2025-2026 Collaborate Title 15 / 128 LINC…" at bounding box center [636, 345] width 1272 height 691
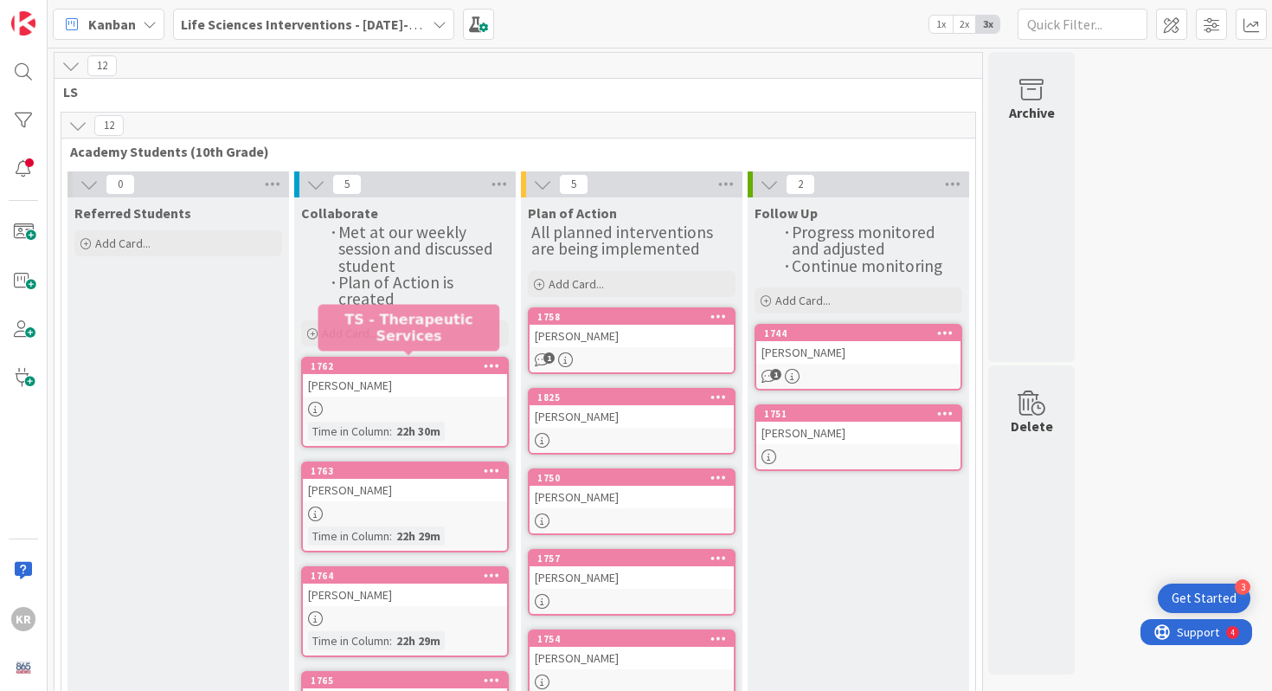
click at [396, 422] on div "22h 30m" at bounding box center [418, 431] width 53 height 19
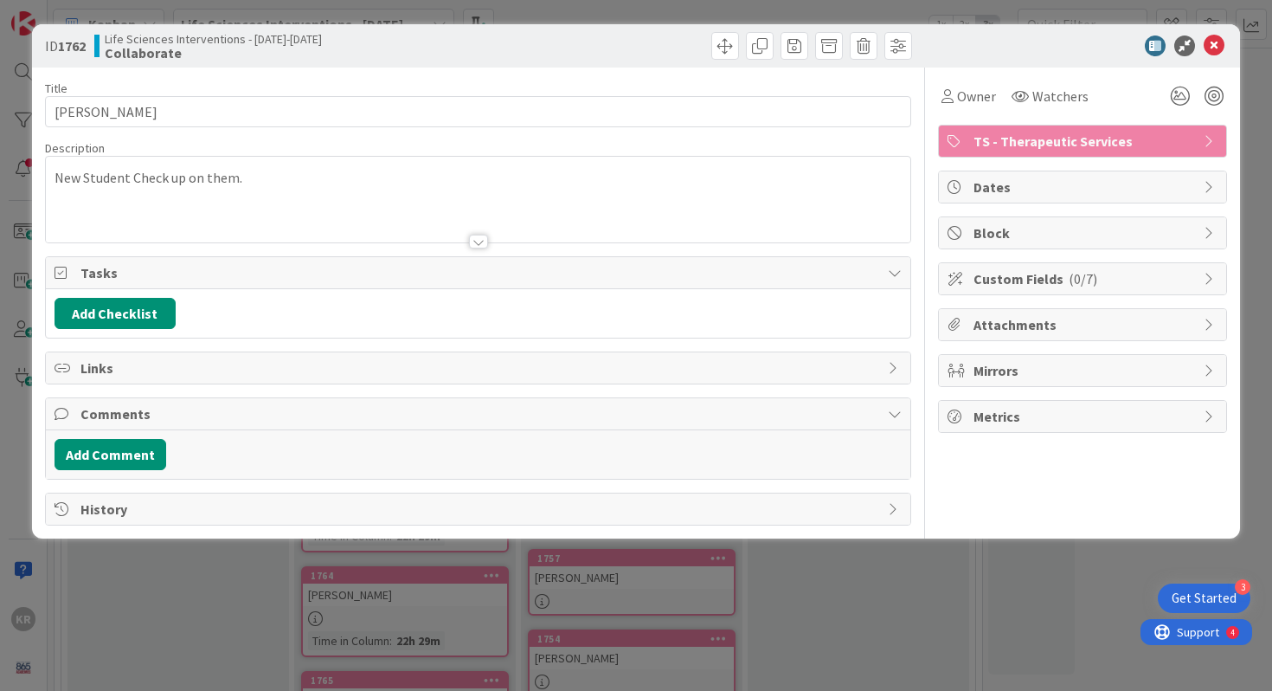
click at [206, 562] on div "ID 1762 Life Sciences Interventions - 2025-2026 Collaborate Title 14 / 128 JAYD…" at bounding box center [636, 345] width 1272 height 691
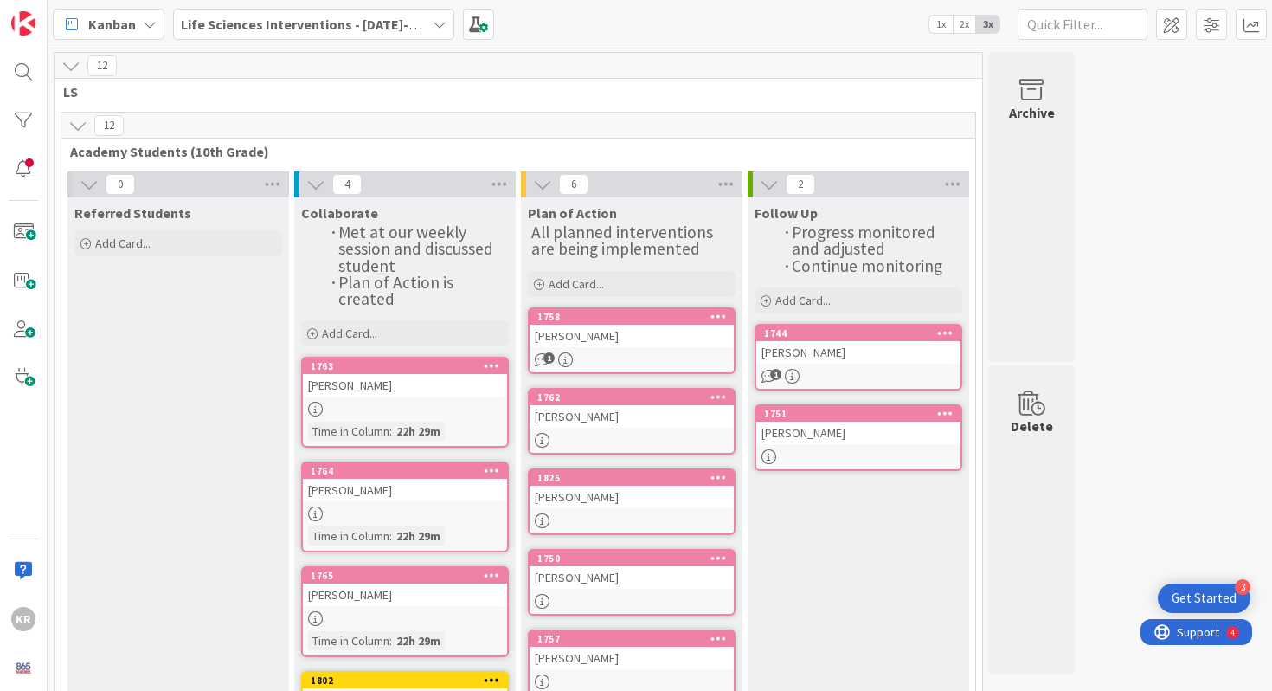
click at [377, 390] on div "MARCUS SOTO" at bounding box center [405, 385] width 204 height 23
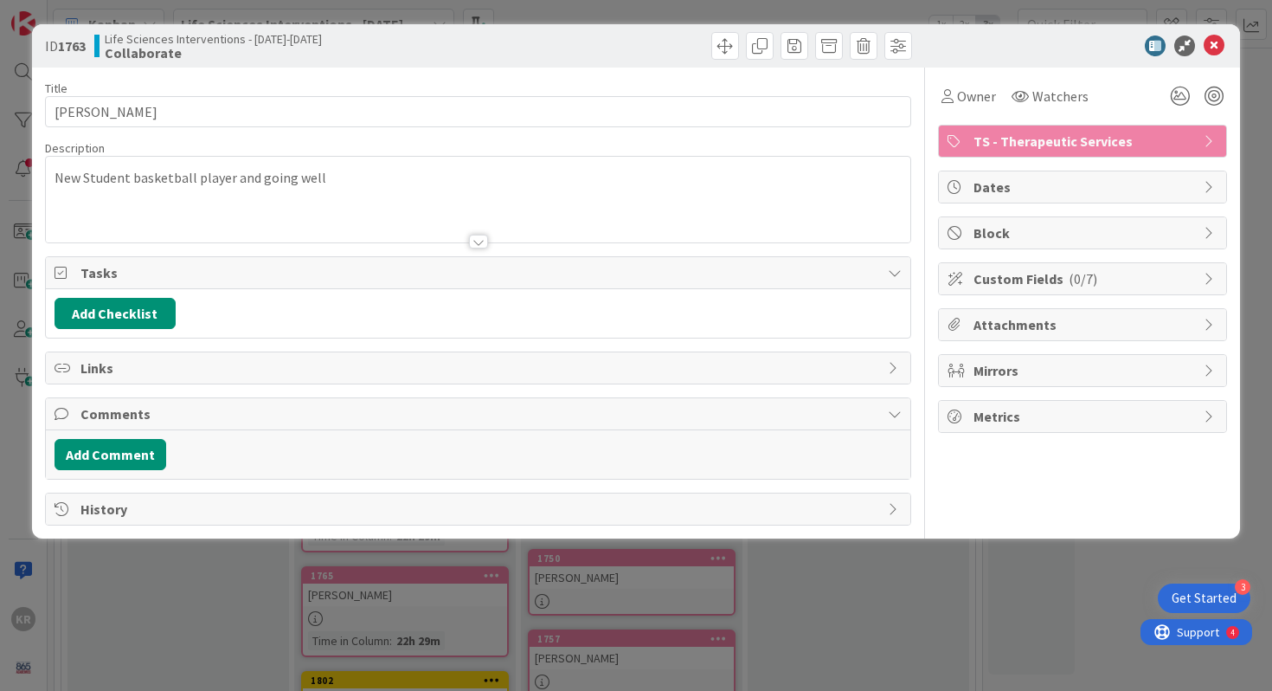
click at [173, 578] on div "ID 1763 Life Sciences Interventions - 2025-2026 Collaborate Title 11 / 128 MARC…" at bounding box center [636, 345] width 1272 height 691
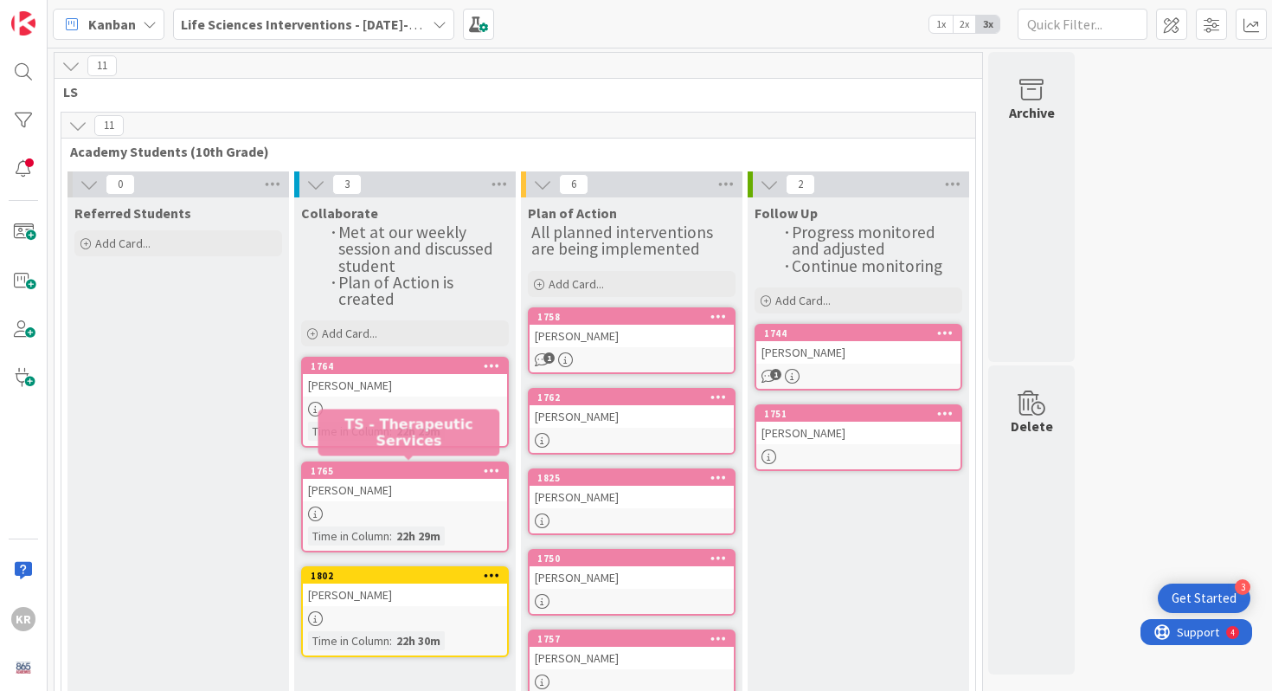
click at [395, 514] on div at bounding box center [405, 513] width 204 height 15
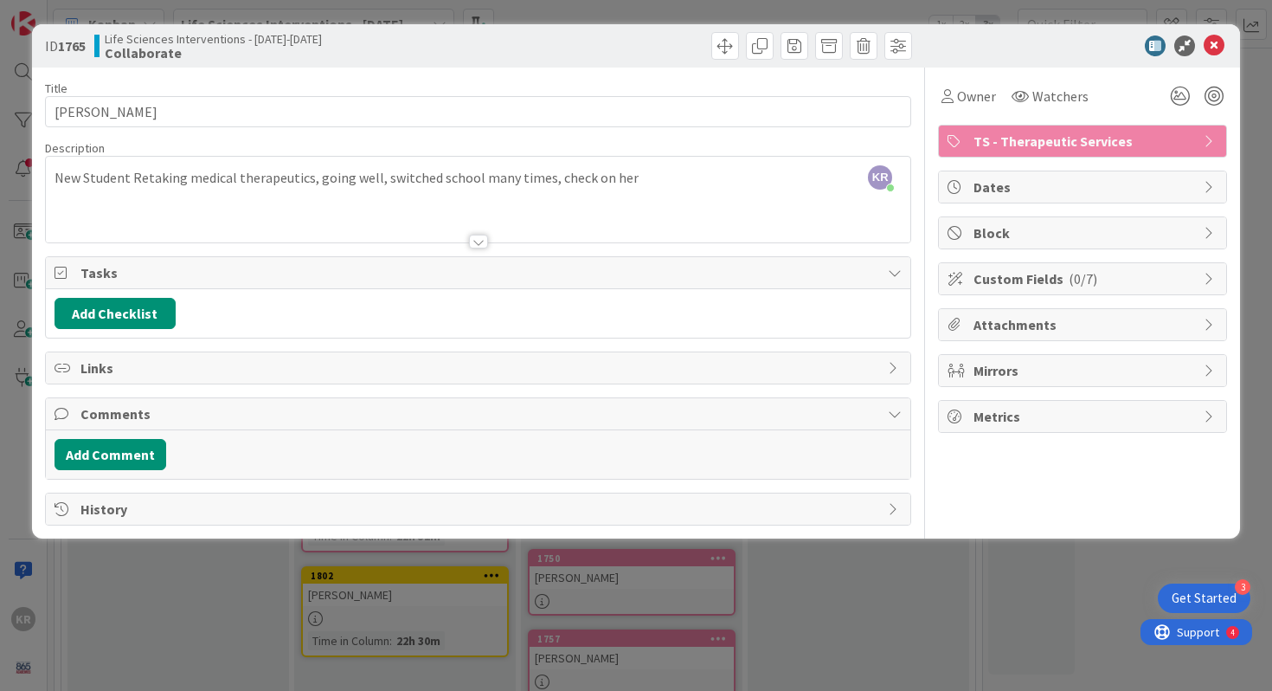
click at [223, 609] on div "ID 1765 Life Sciences Interventions - 2025-2026 Collaborate Title 14 / 128 ABIG…" at bounding box center [636, 345] width 1272 height 691
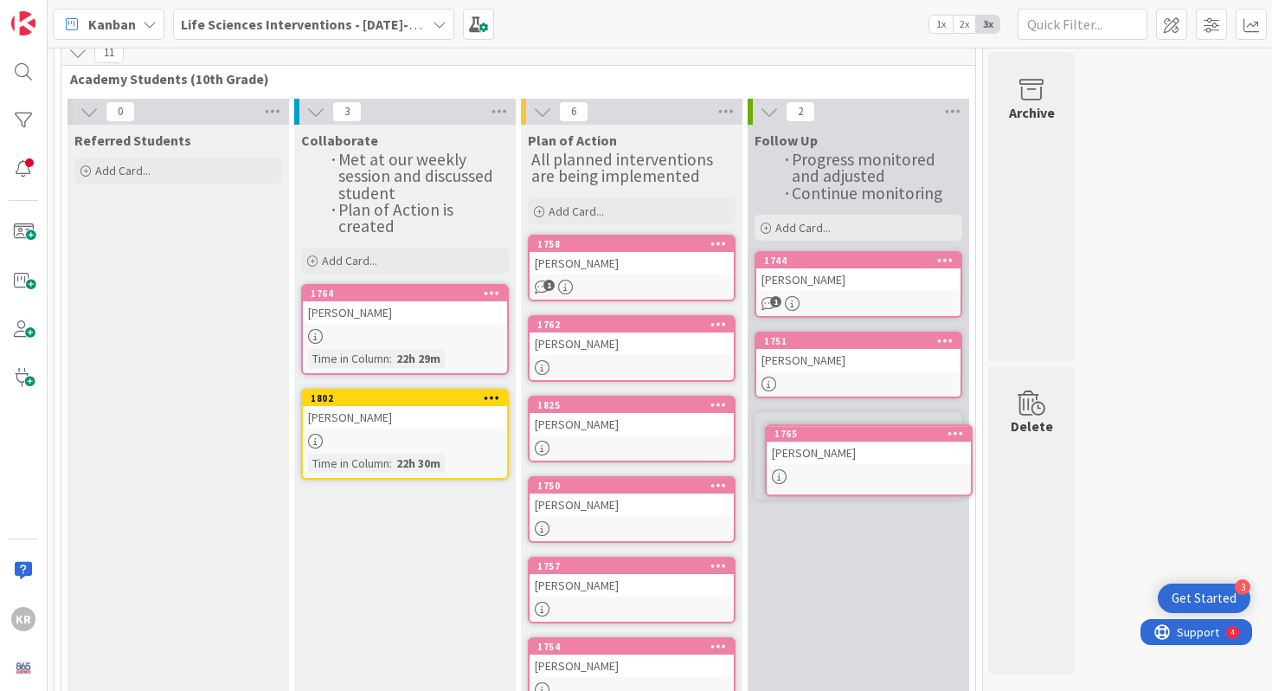
scroll to position [76, 0]
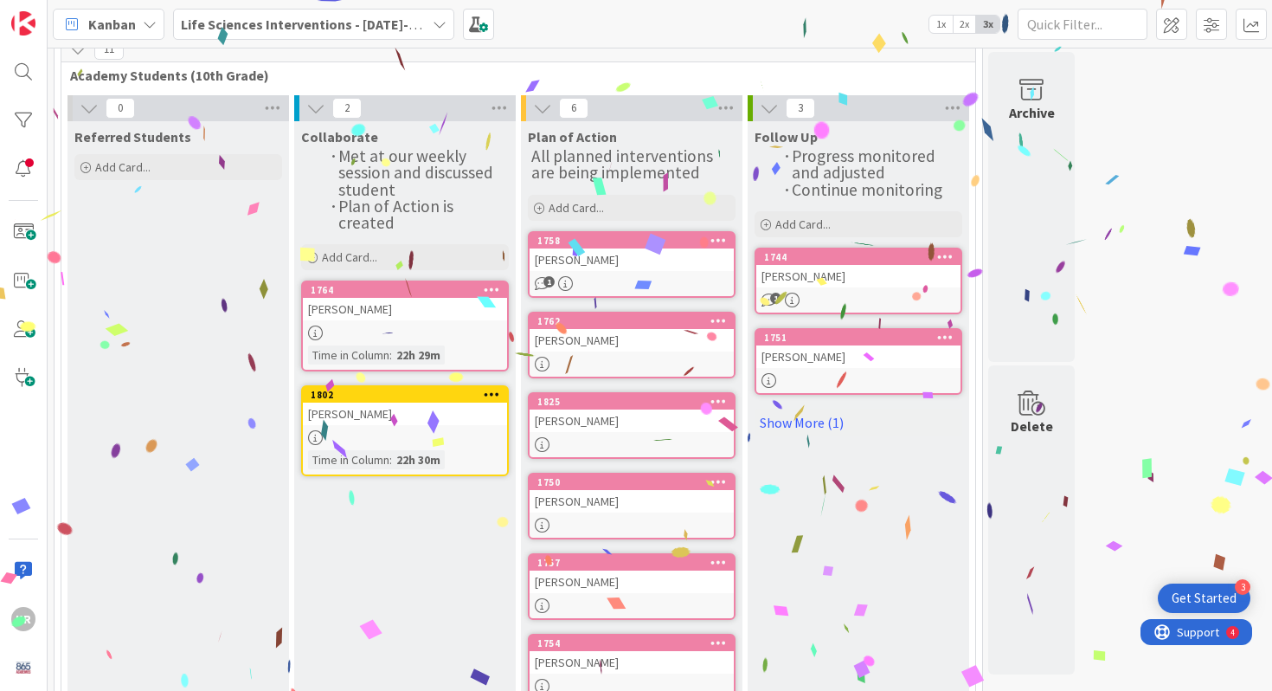
click at [387, 325] on div at bounding box center [405, 332] width 204 height 15
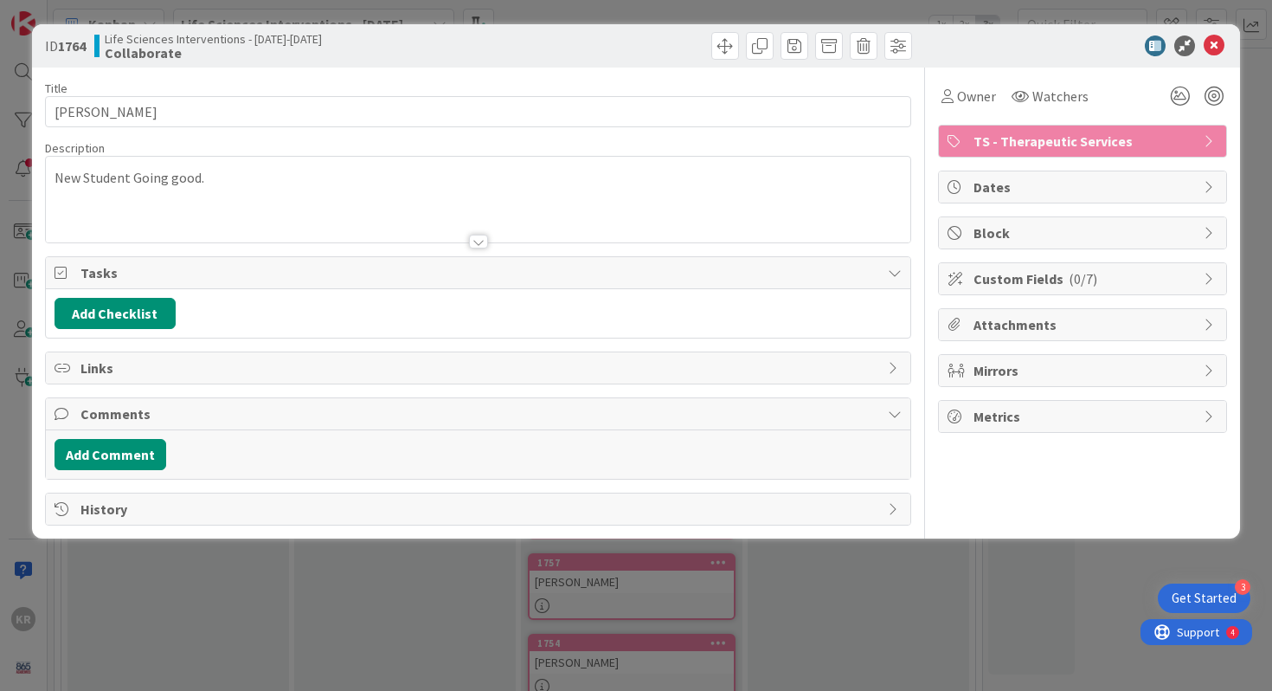
click at [229, 595] on div "ID 1764 Life Sciences Interventions - 2025-2026 Collaborate Title 14 / 128 ISAB…" at bounding box center [636, 345] width 1272 height 691
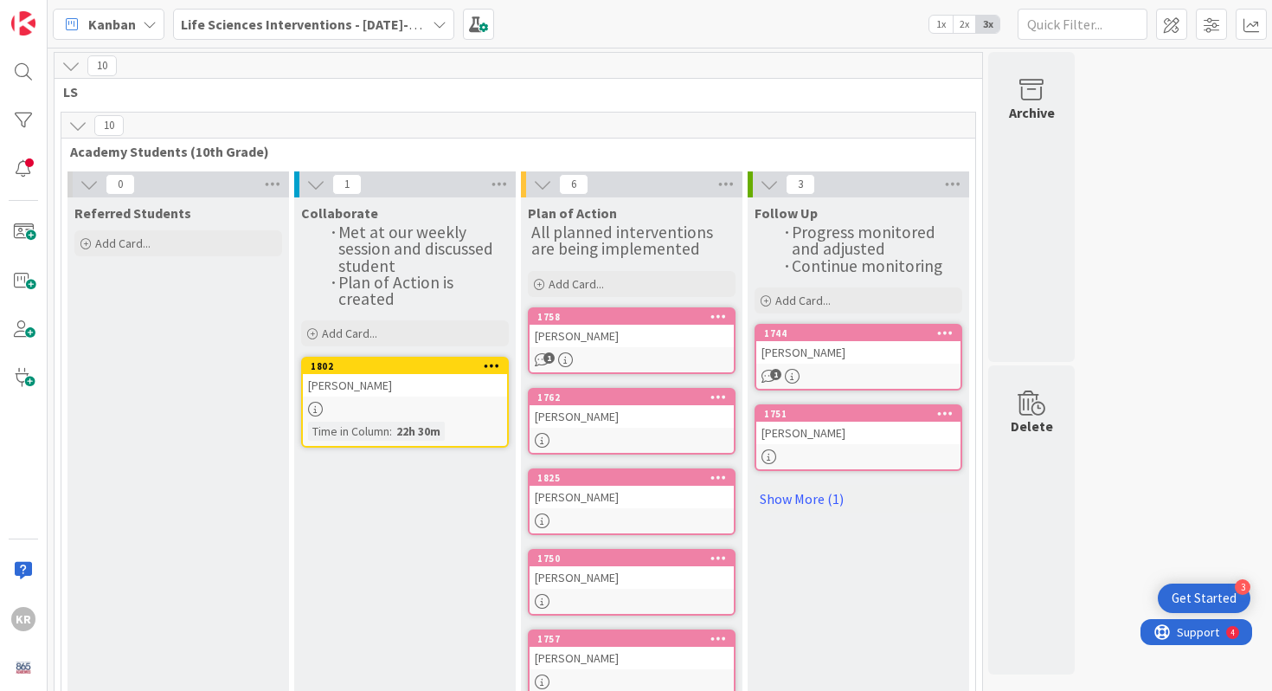
click at [389, 422] on div "Time in Column" at bounding box center [348, 431] width 81 height 19
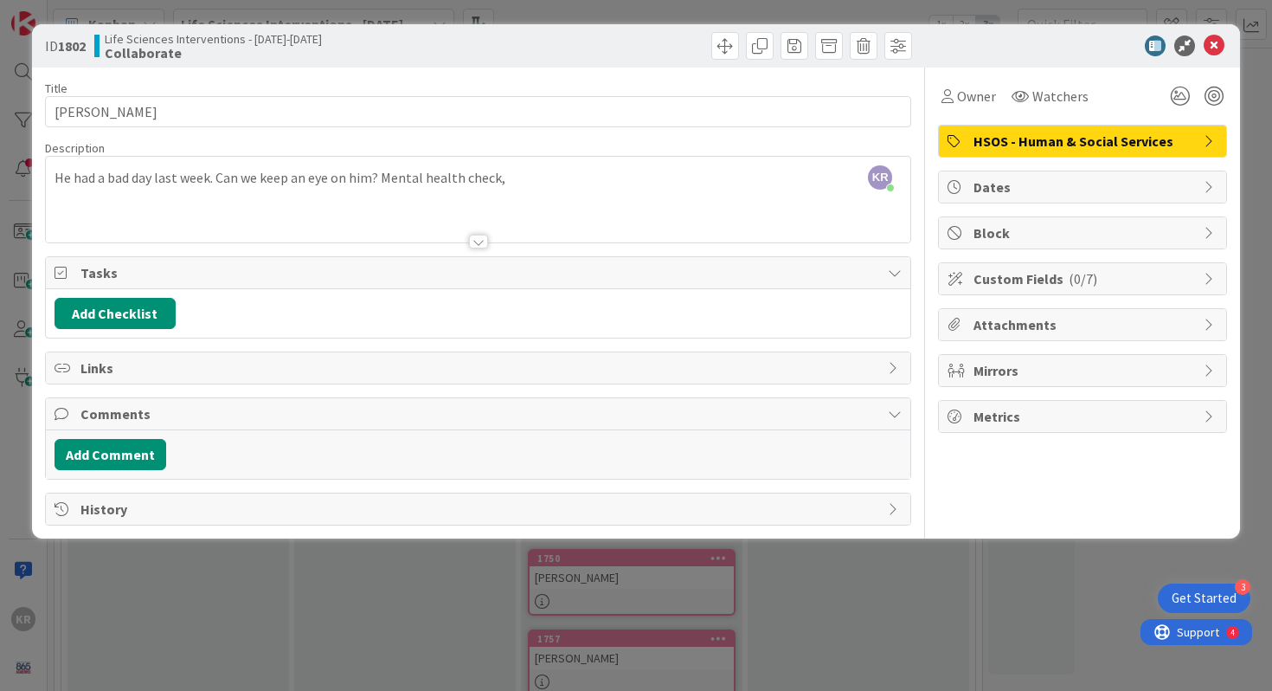
click at [185, 583] on div "ID 1802 Life Sciences Interventions - 2025-2026 Collaborate Title 10 / 128 Ben …" at bounding box center [636, 345] width 1272 height 691
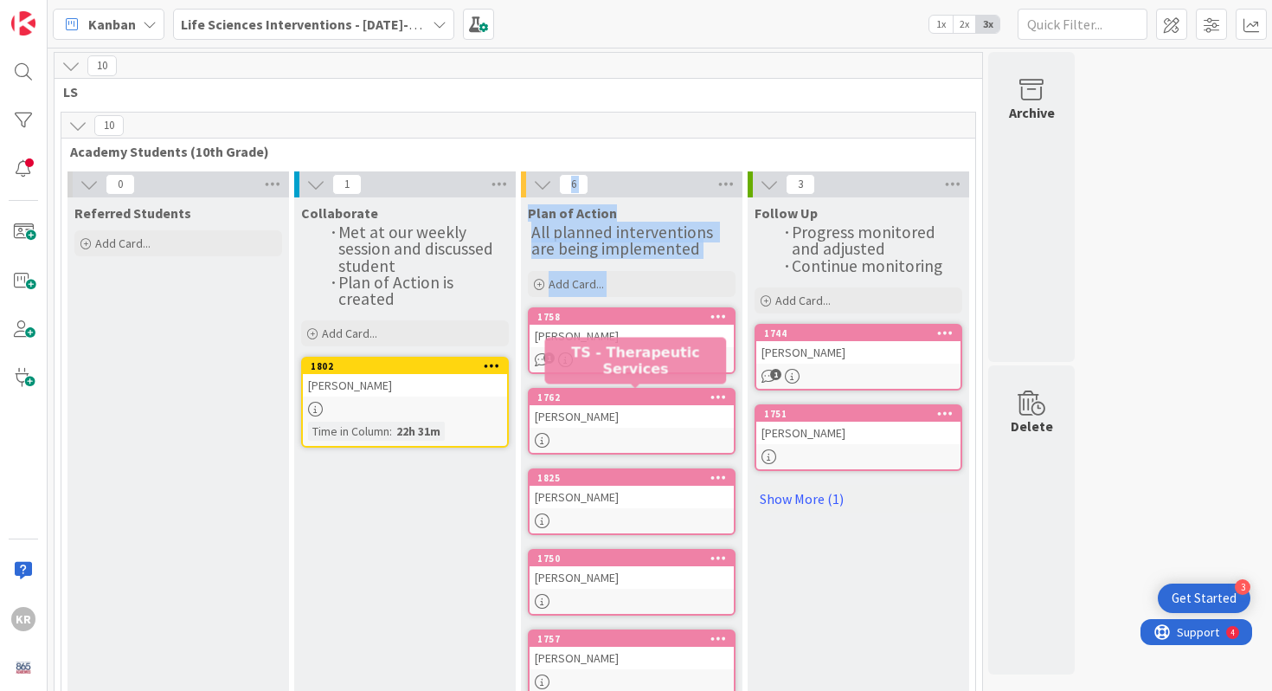
drag, startPoint x: 375, startPoint y: 446, endPoint x: 621, endPoint y: 389, distance: 252.4
click at [621, 389] on div "0 Referred Students Add Card... 1 Collaborate Met at our weekly session and dis…" at bounding box center [518, 497] width 907 height 652
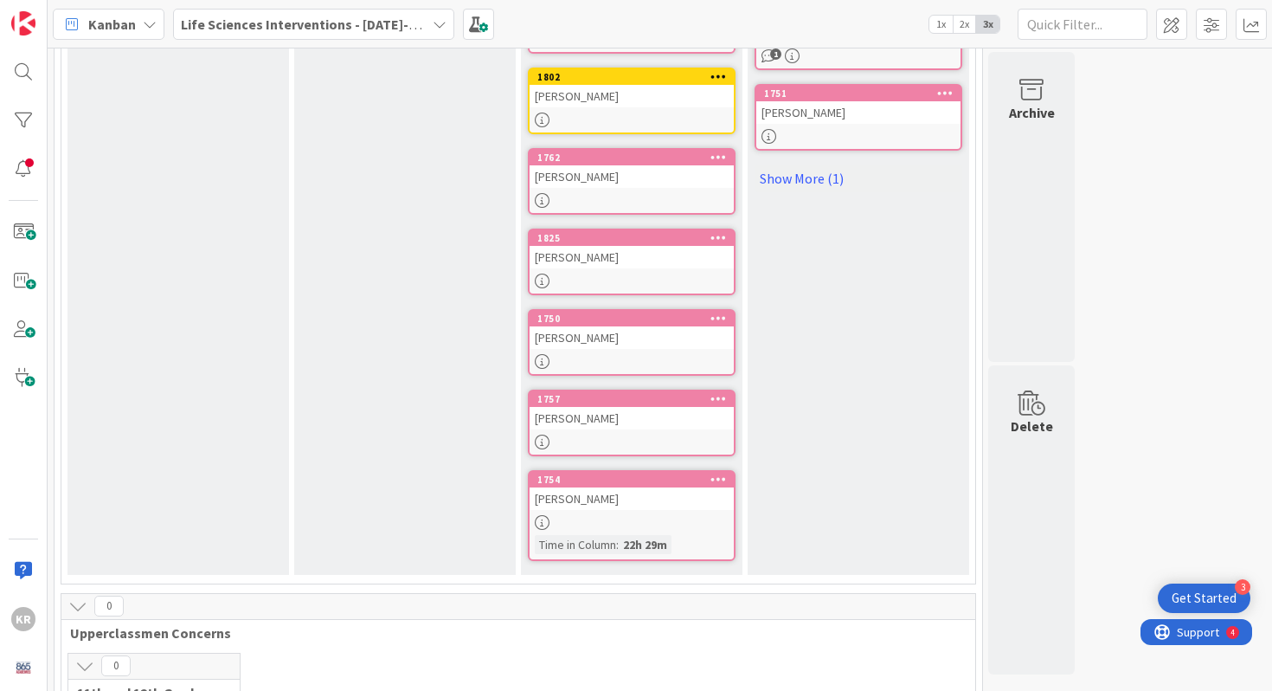
scroll to position [567, 0]
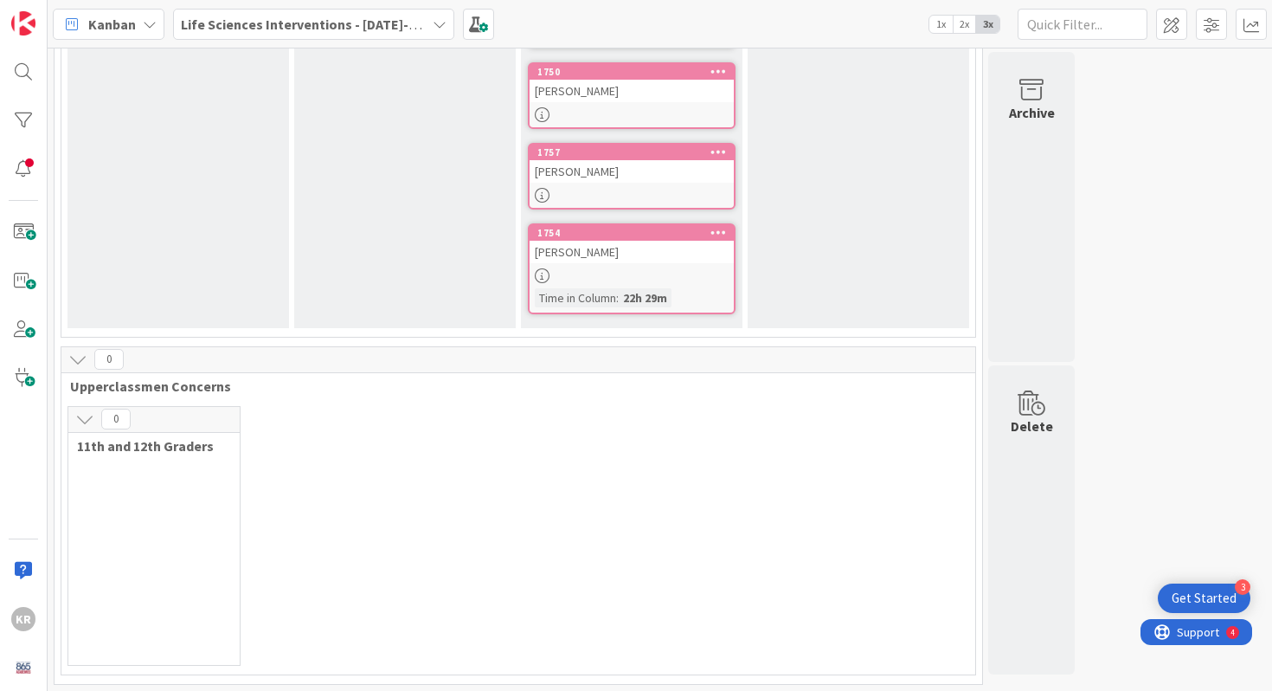
click at [637, 268] on div at bounding box center [632, 275] width 204 height 15
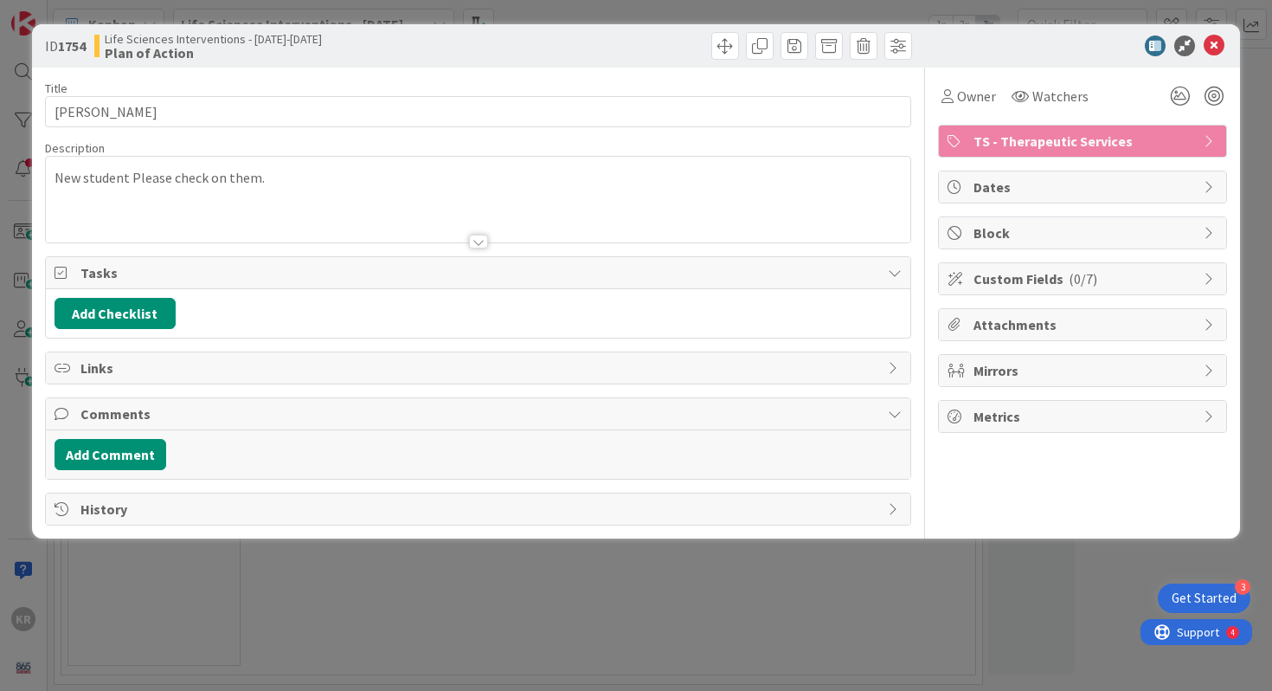
click at [479, 556] on div "ID 1754 Life Sciences Interventions - 2025-2026 Plan of Action Title 13 / 128 J…" at bounding box center [636, 345] width 1272 height 691
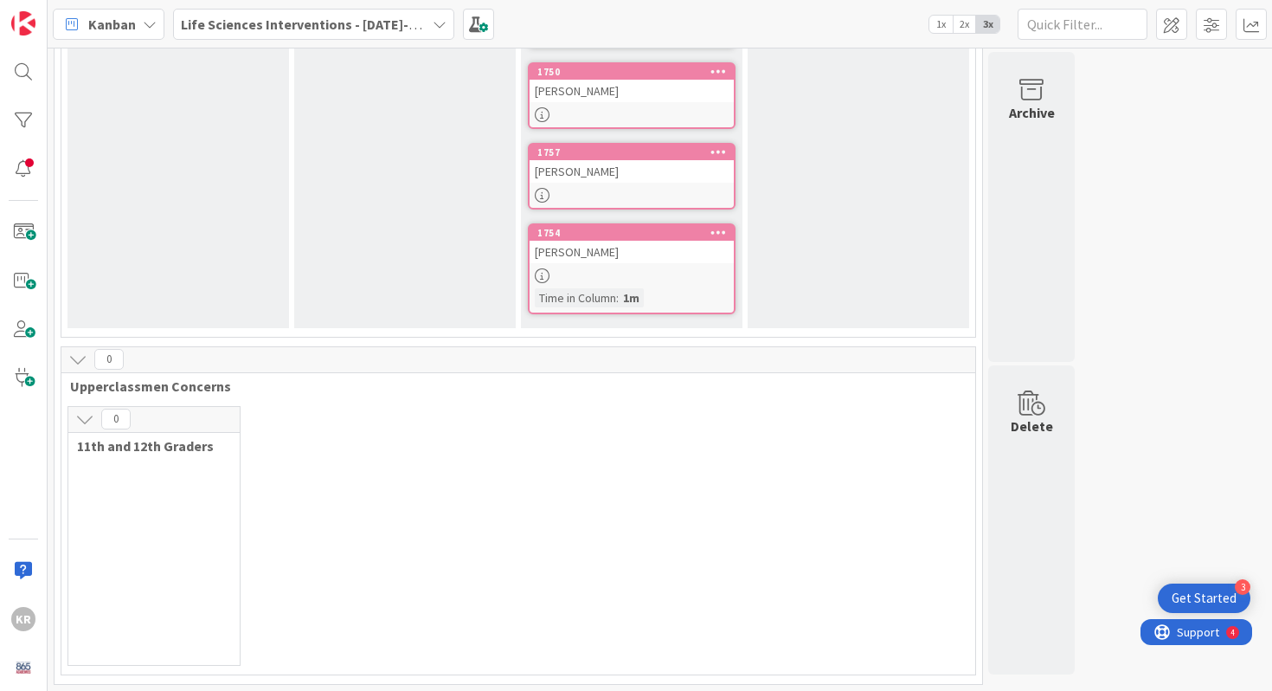
click at [638, 184] on link "1757 EDDY SOTO" at bounding box center [632, 176] width 208 height 67
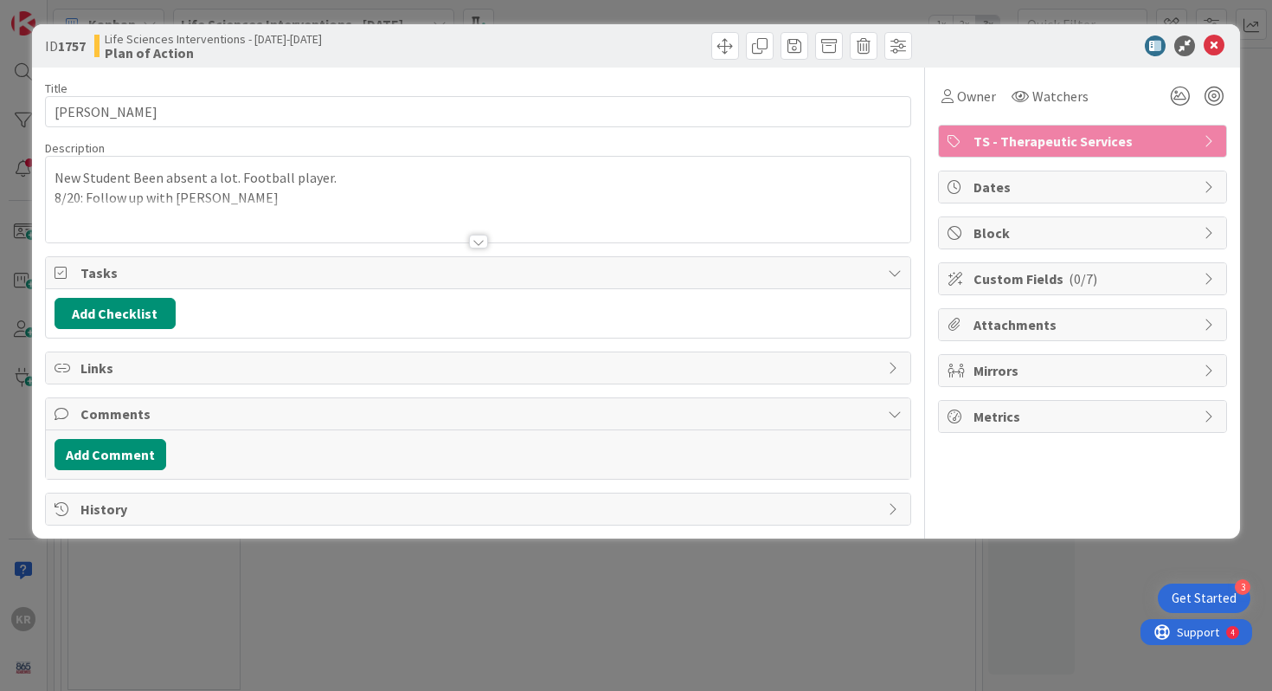
click at [394, 561] on div "ID 1757 Life Sciences Interventions - 2025-2026 Plan of Action Title 9 / 128 ED…" at bounding box center [636, 345] width 1272 height 691
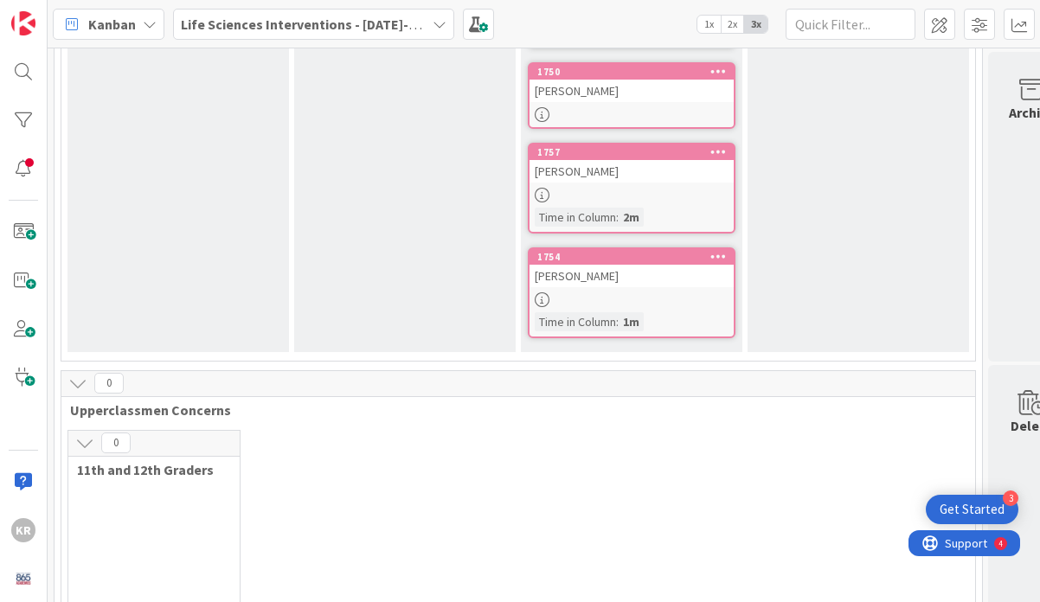
click at [603, 202] on link "1757 EDDY SOTO Time in Column : 2m" at bounding box center [632, 188] width 208 height 91
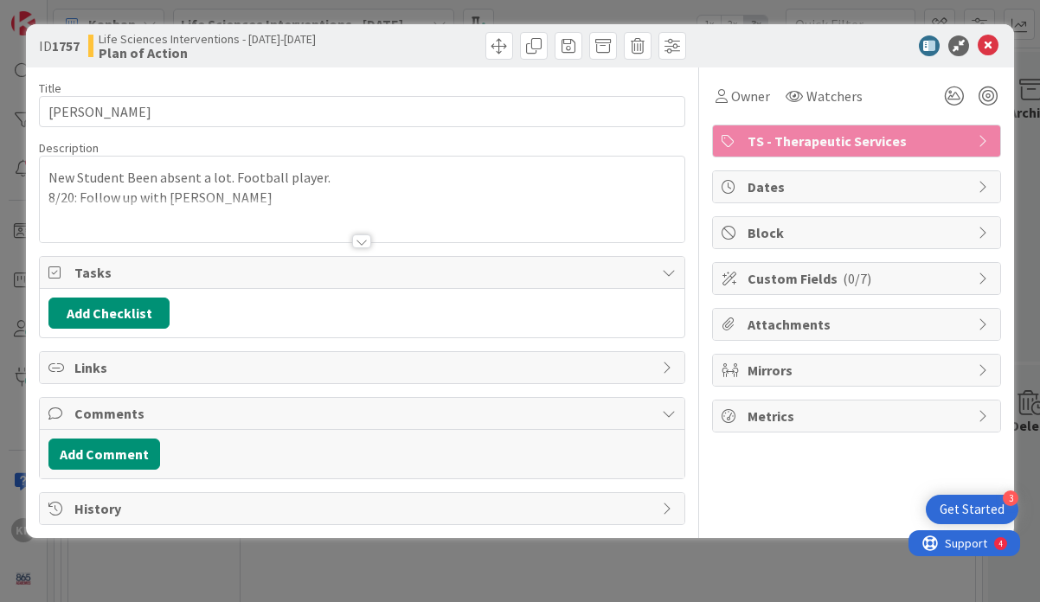
click at [332, 203] on div at bounding box center [362, 220] width 645 height 44
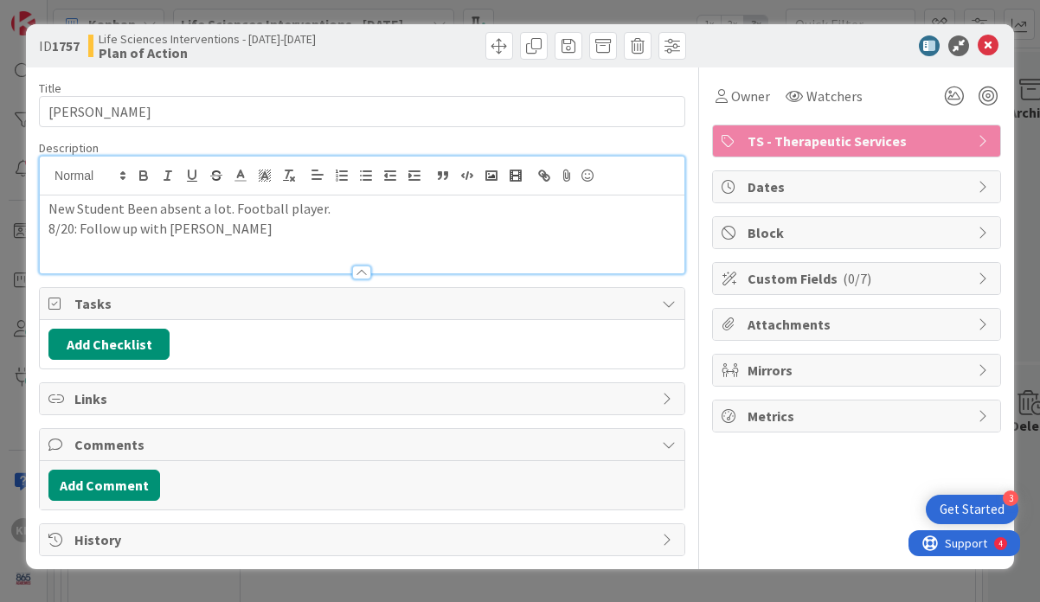
click at [291, 232] on p "8/20: Follow up with Brent Hughes" at bounding box center [362, 229] width 628 height 20
click at [106, 229] on p "8/20: Follow up with Brent Hughes /" at bounding box center [362, 229] width 628 height 20
drag, startPoint x: 171, startPoint y: 230, endPoint x: 126, endPoint y: 229, distance: 45.0
click at [126, 229] on p "8/20: Emailed up with Brent Hughes /" at bounding box center [362, 229] width 628 height 20
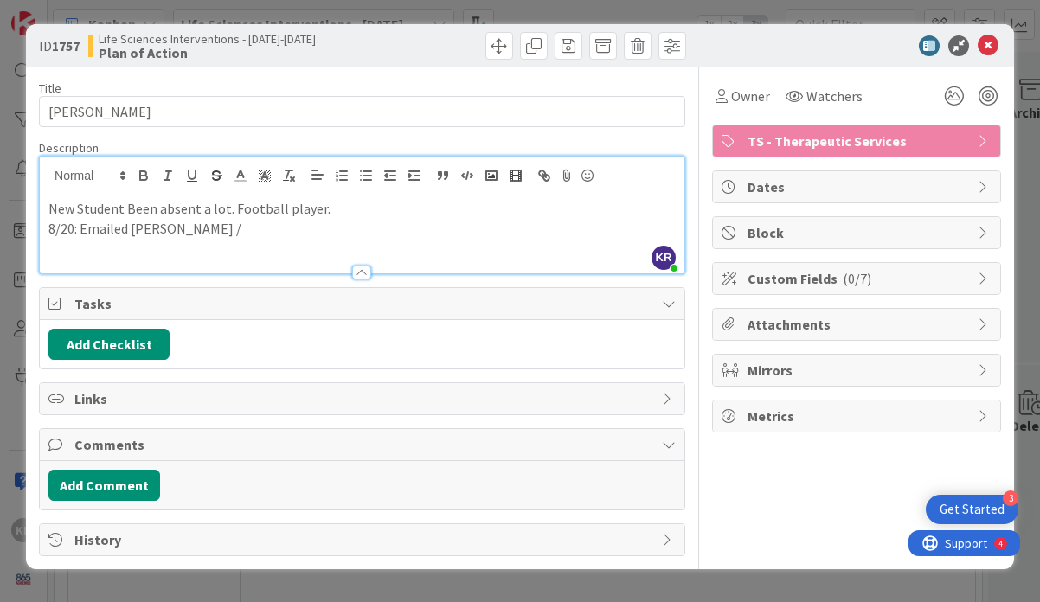
click at [667, 585] on div "ID 1757 Life Sciences Interventions - 2025-2026 Plan of Action Title 9 / 128 ED…" at bounding box center [520, 301] width 1040 height 602
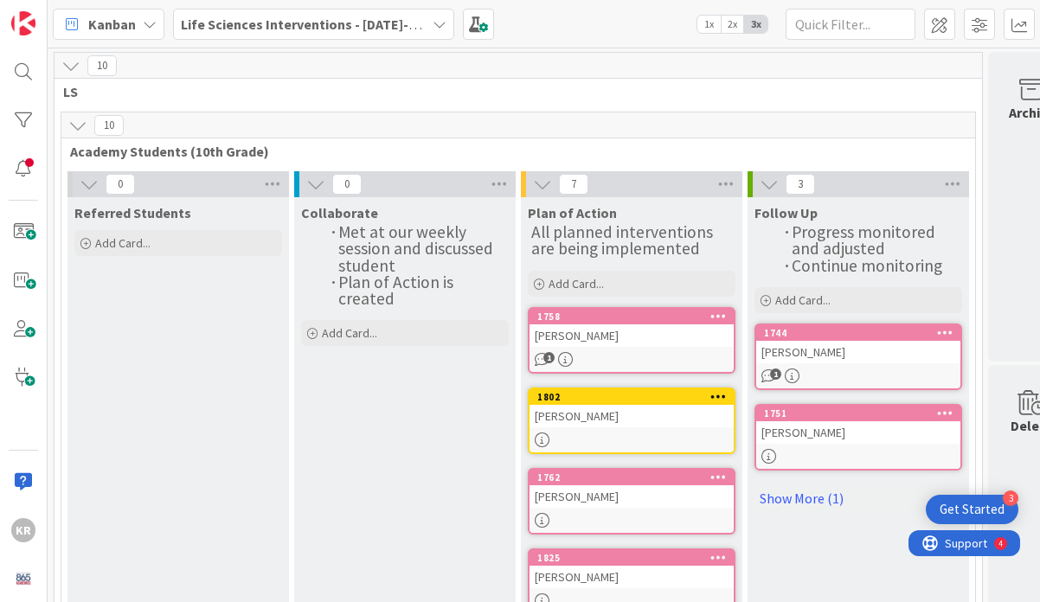
click at [618, 335] on div "AYDEN WATZLAWICK" at bounding box center [632, 336] width 204 height 23
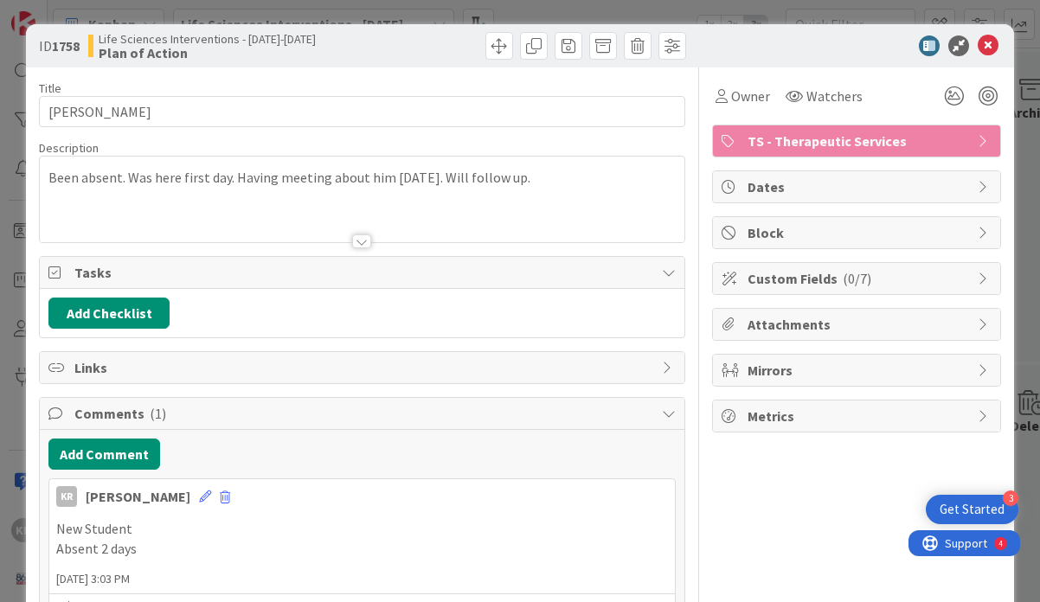
click at [7, 285] on div "ID 1758 Life Sciences Interventions - 2025-2026 Plan of Action Title 16 / 128 A…" at bounding box center [520, 301] width 1040 height 602
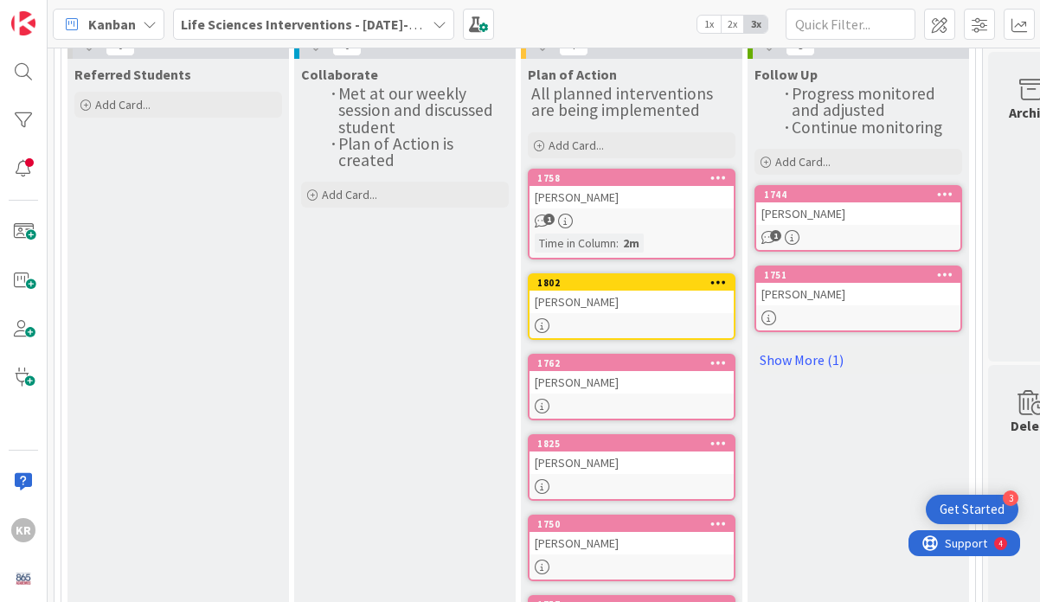
click at [613, 382] on div "JAYDEN SIMMONS" at bounding box center [632, 382] width 204 height 23
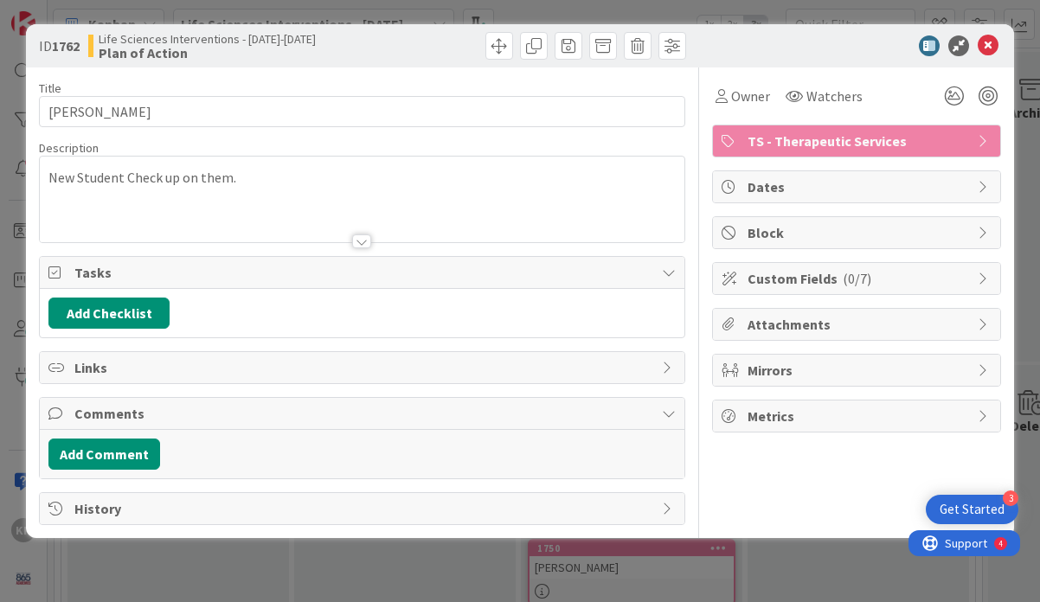
click at [249, 570] on div "ID 1762 Life Sciences Interventions - 2025-2026 Plan of Action Title 14 / 128 J…" at bounding box center [520, 301] width 1040 height 602
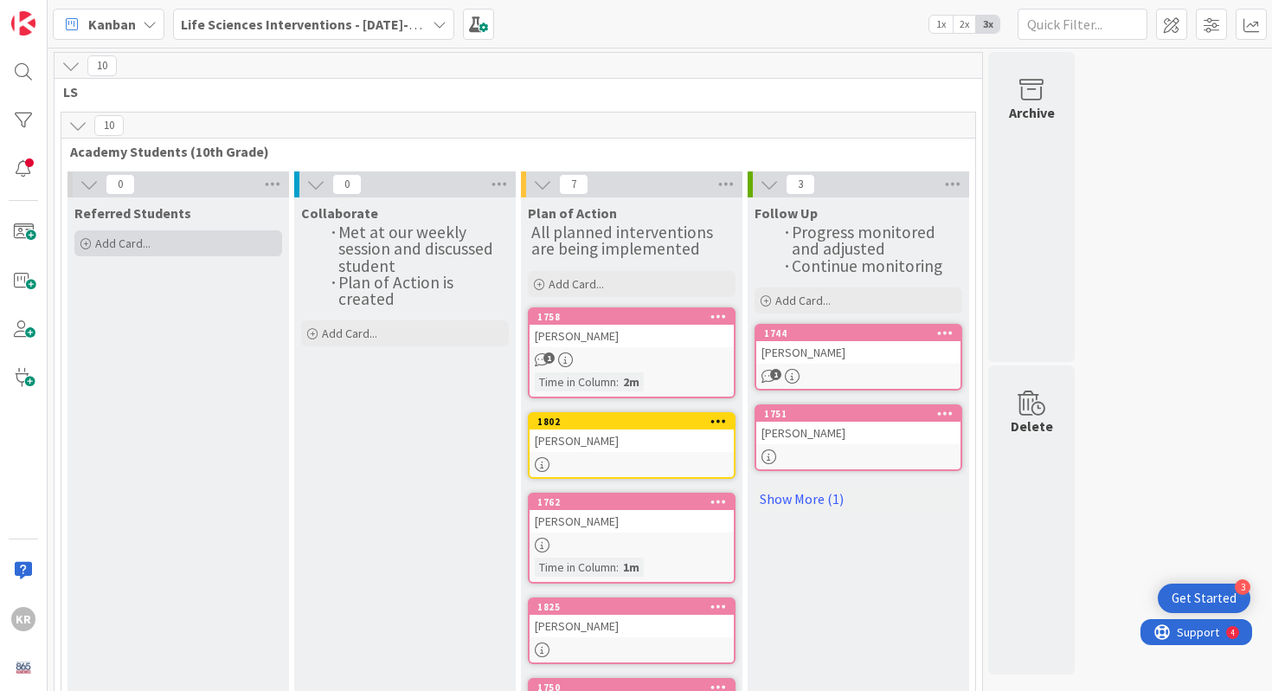
click at [119, 246] on span "Add Card..." at bounding box center [122, 243] width 55 height 16
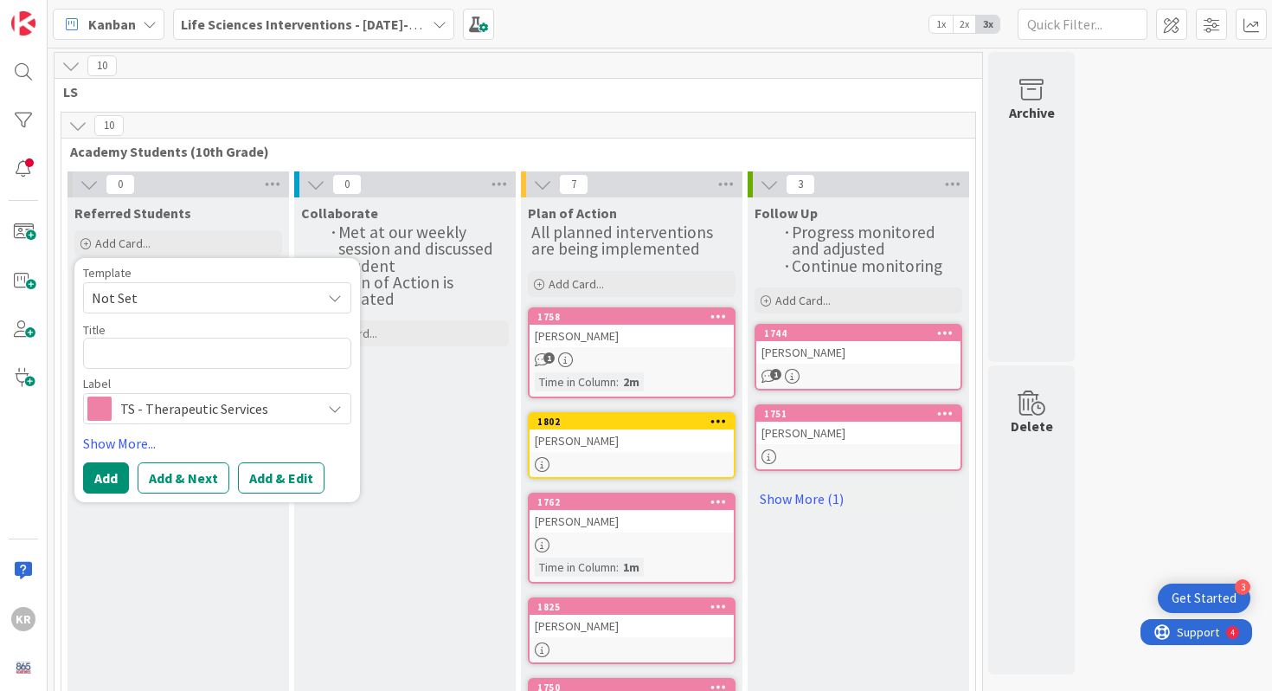
type textarea "x"
type textarea "Ashlyn Wilkerson"
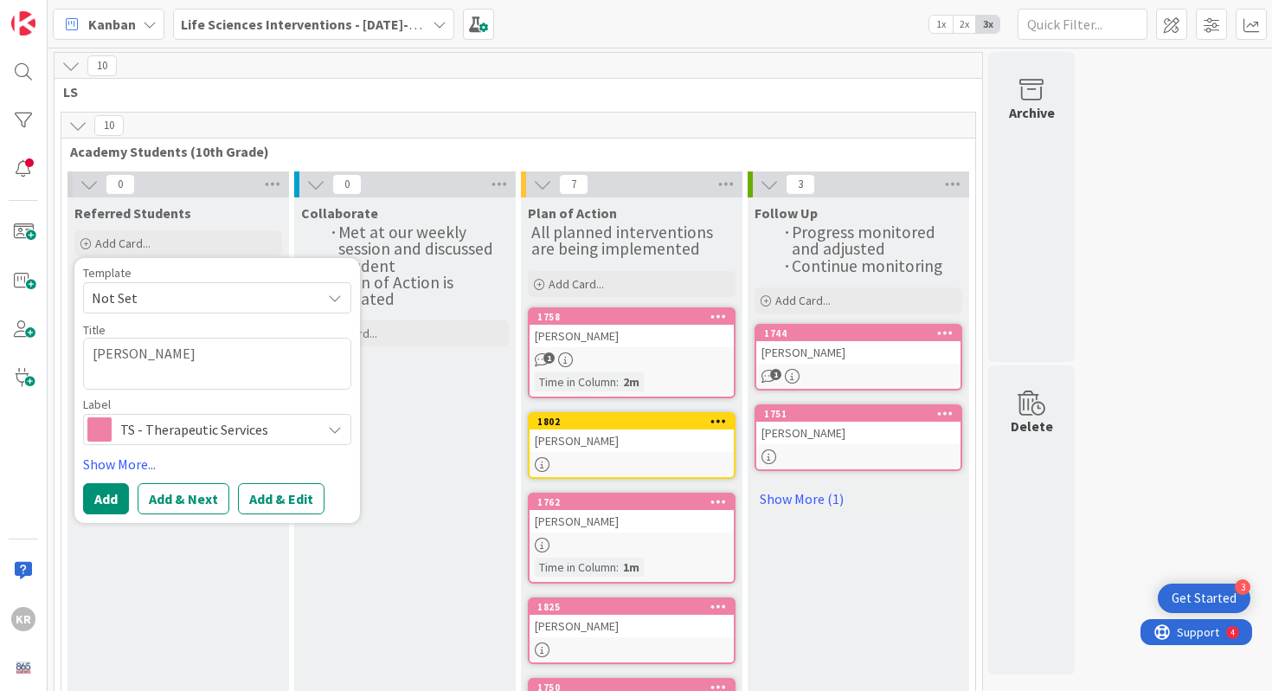
type textarea "x"
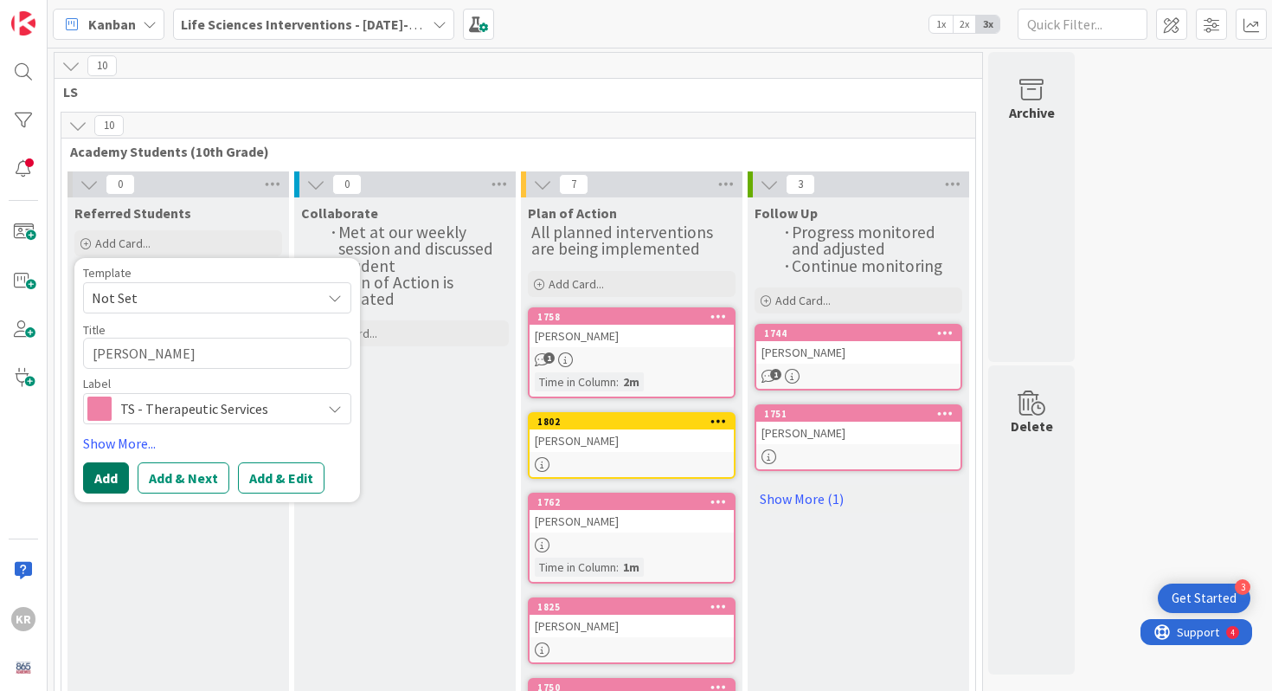
type textarea "Ashlyn Wilkerson"
click at [106, 485] on button "Add" at bounding box center [106, 477] width 46 height 31
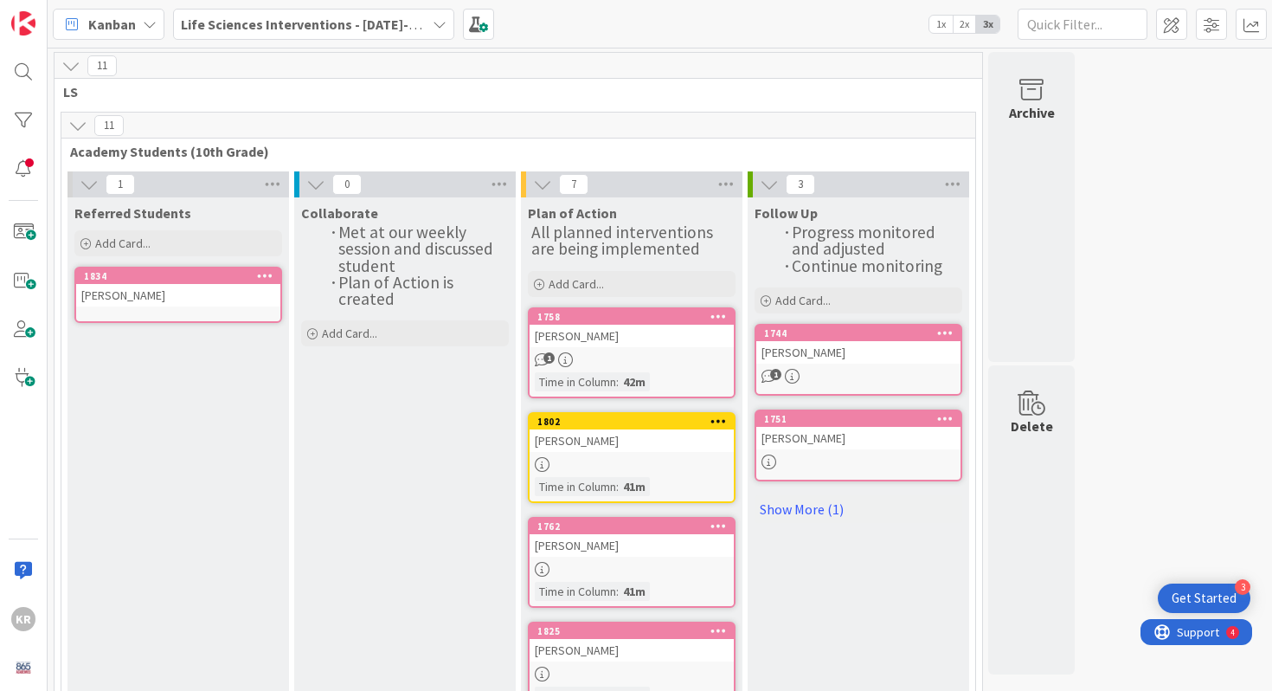
click at [180, 311] on link "1834 Ashlyn Wilkerson" at bounding box center [178, 295] width 208 height 56
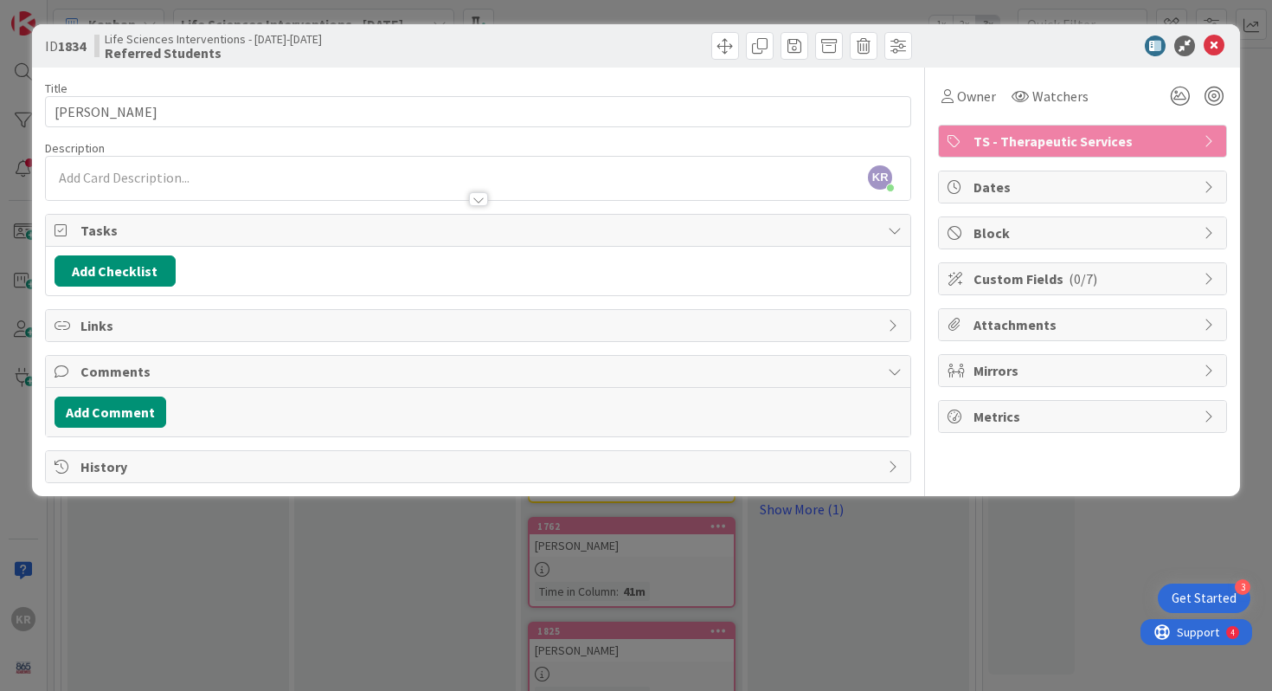
click at [130, 175] on div "KR Kailey Ryan just joined" at bounding box center [479, 178] width 866 height 43
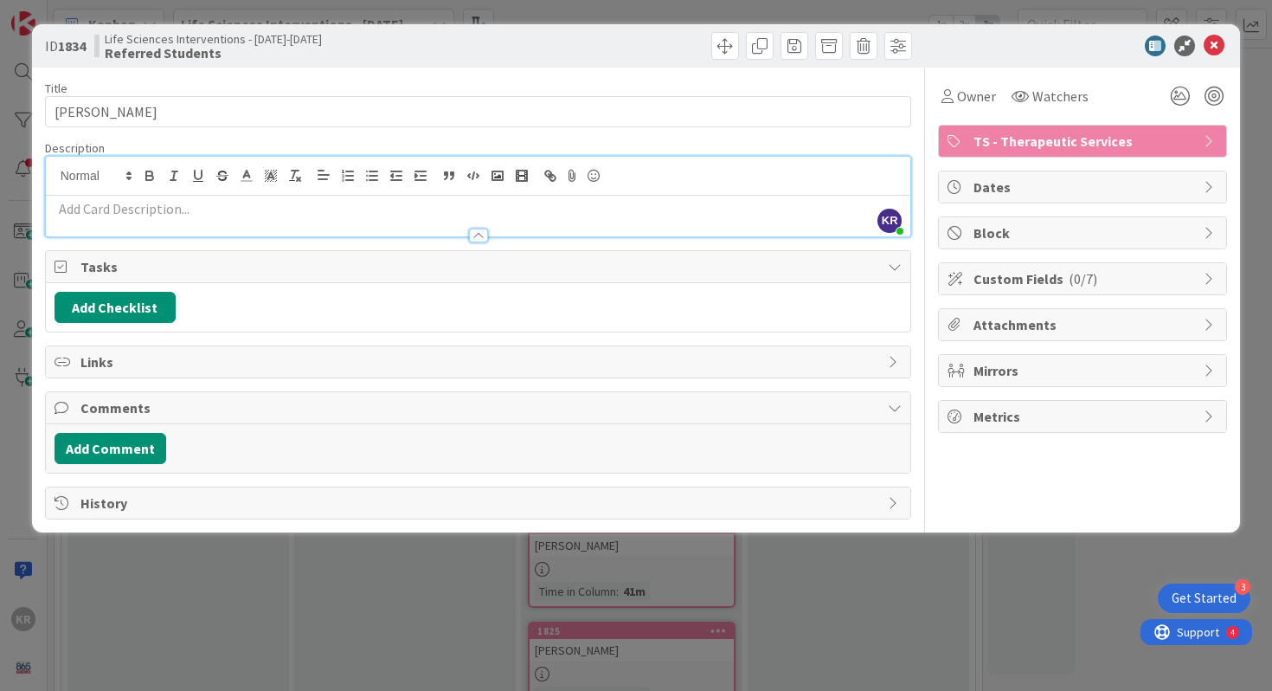
click at [124, 213] on p at bounding box center [479, 209] width 848 height 20
